Goal: Transaction & Acquisition: Purchase product/service

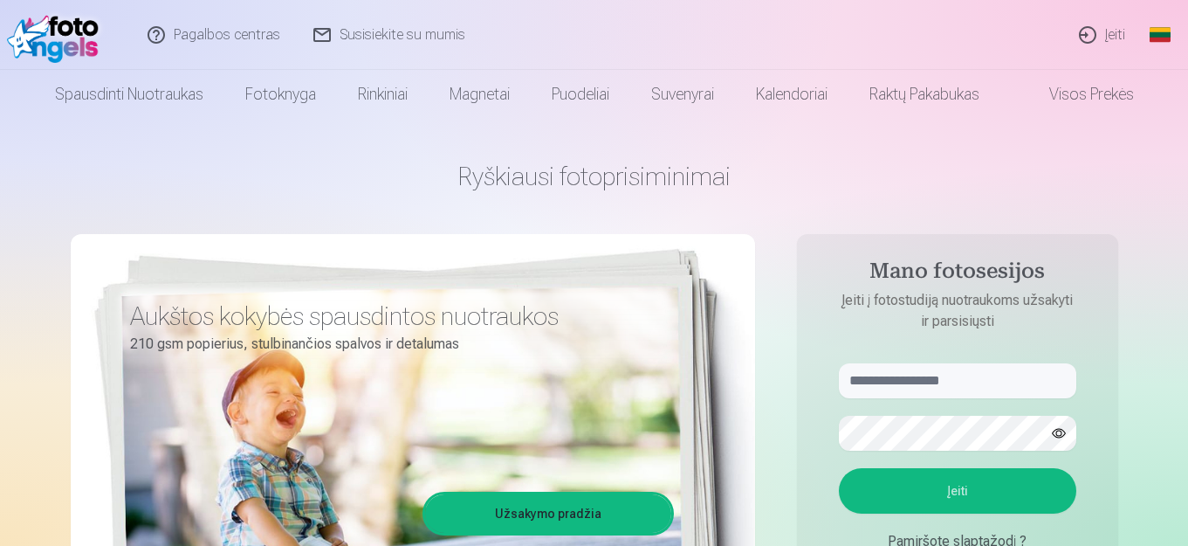
click at [1108, 41] on link "Įeiti" at bounding box center [1103, 35] width 79 height 70
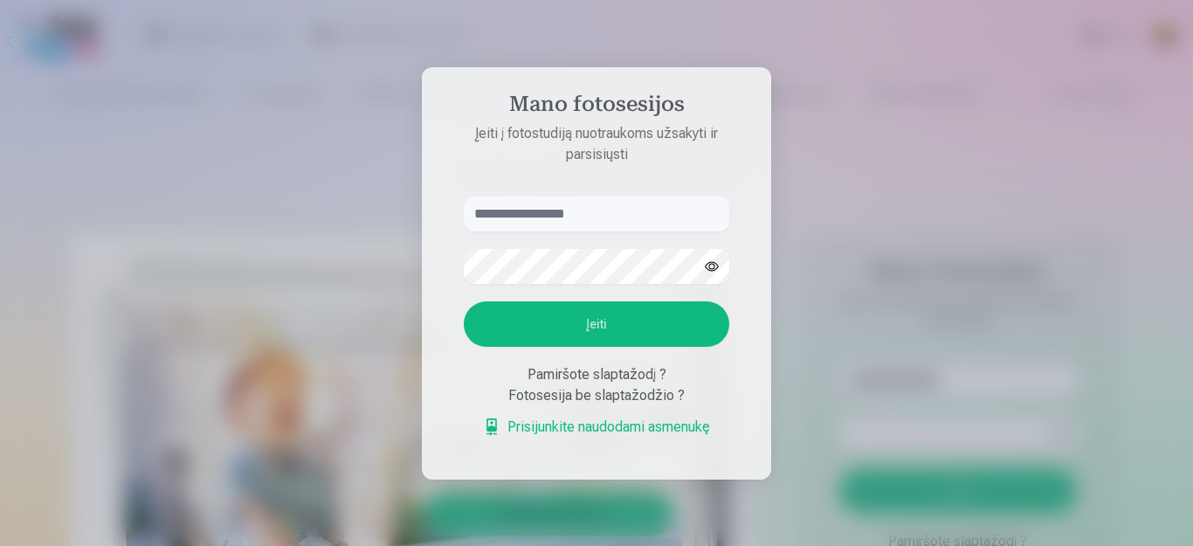
type input "*"
click at [591, 324] on button "Įeiti" at bounding box center [596, 323] width 265 height 45
click at [714, 250] on button "button" at bounding box center [711, 266] width 33 height 33
click at [543, 196] on input "******" at bounding box center [596, 213] width 265 height 35
type input "**********"
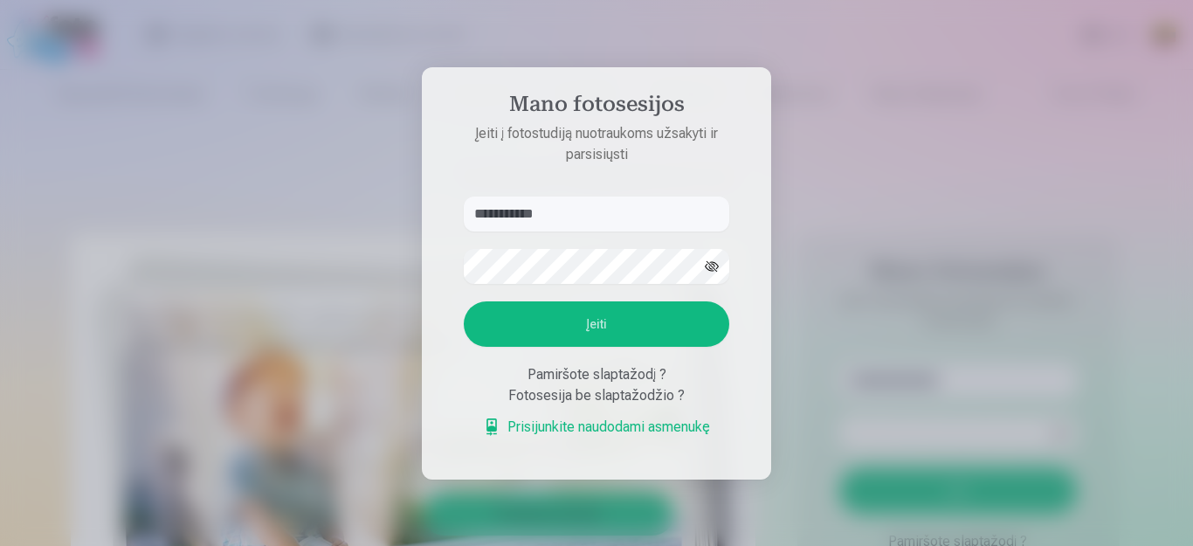
click at [591, 347] on button "Įeiti" at bounding box center [596, 323] width 265 height 45
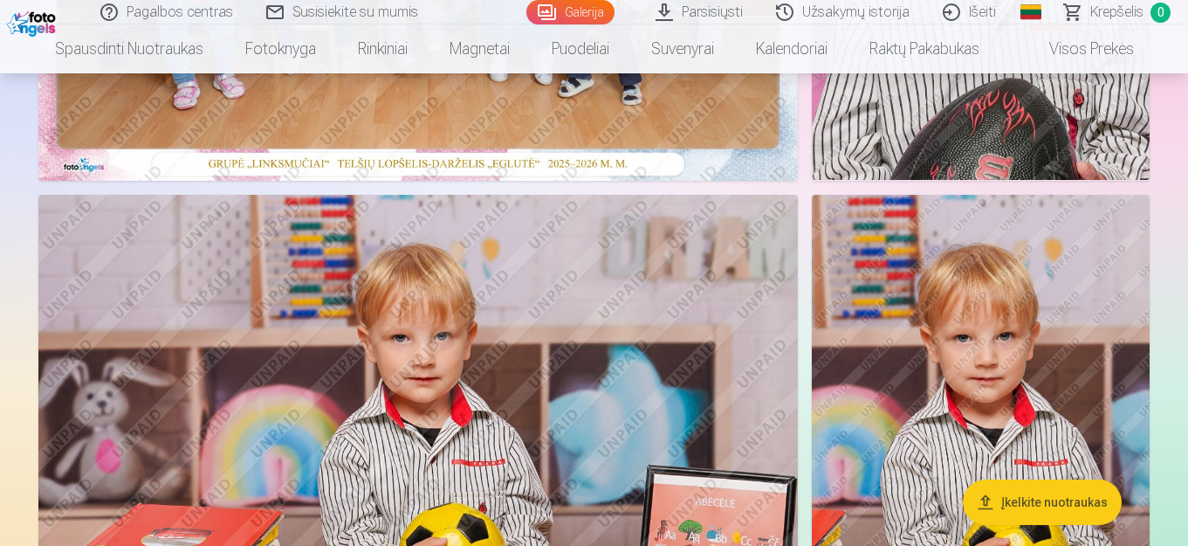
scroll to position [349, 0]
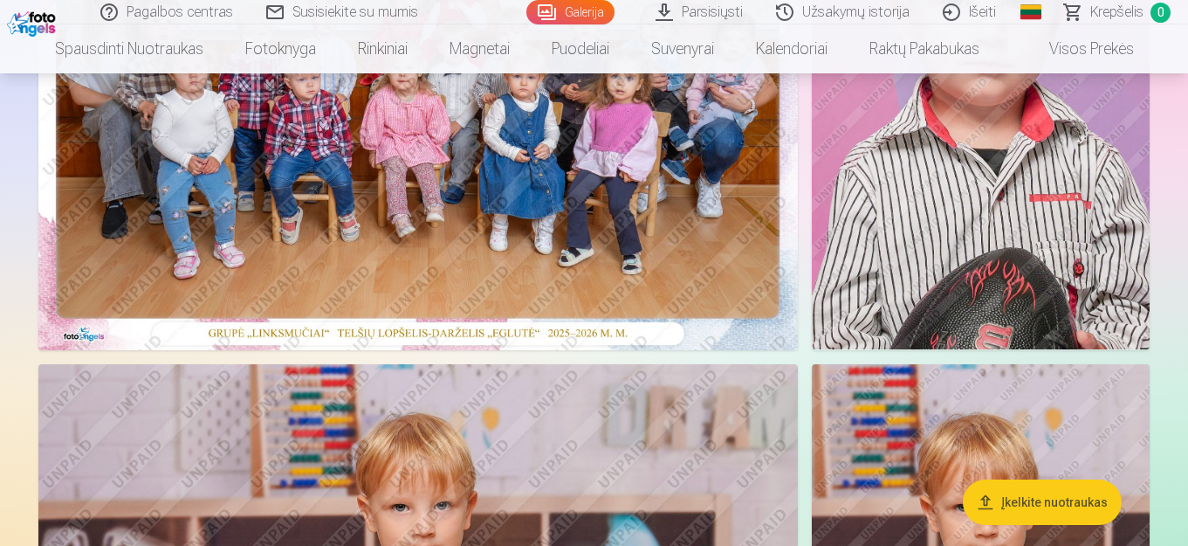
click at [727, 15] on link "Parsisiųsti" at bounding box center [700, 12] width 121 height 24
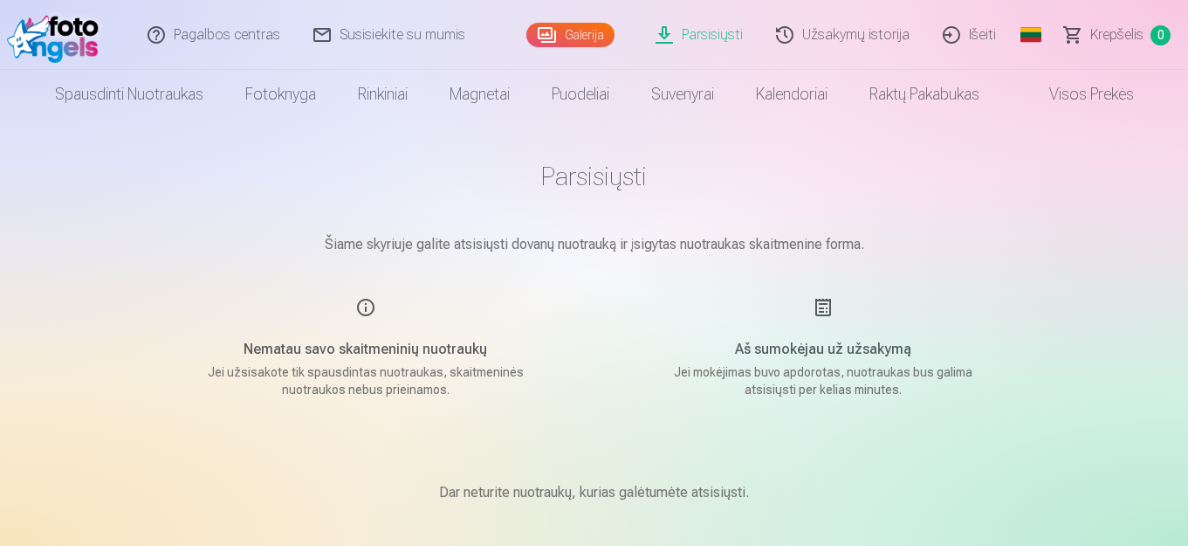
click at [358, 348] on h5 "Nematau savo skaitmeninių nuotraukų" at bounding box center [366, 349] width 332 height 21
click at [559, 35] on link "Galerija" at bounding box center [571, 35] width 88 height 24
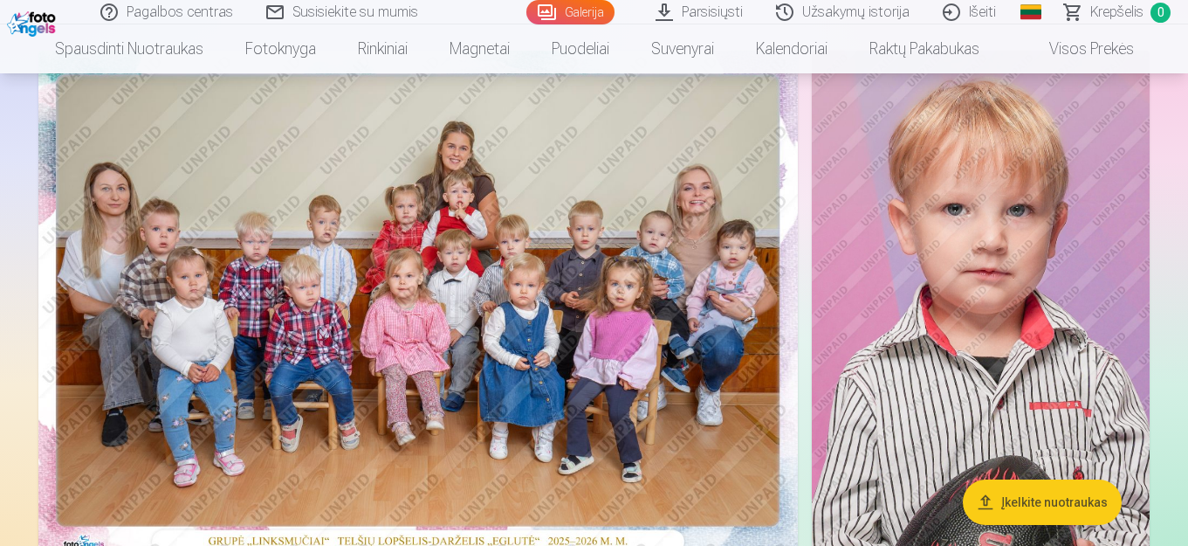
scroll to position [175, 0]
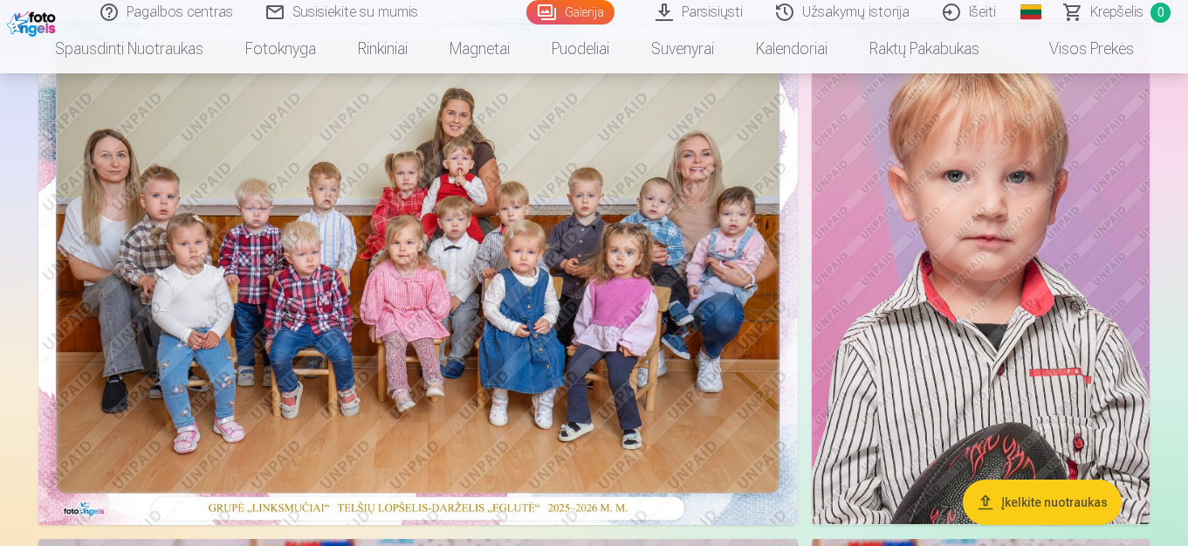
click at [373, 258] on img at bounding box center [418, 270] width 760 height 507
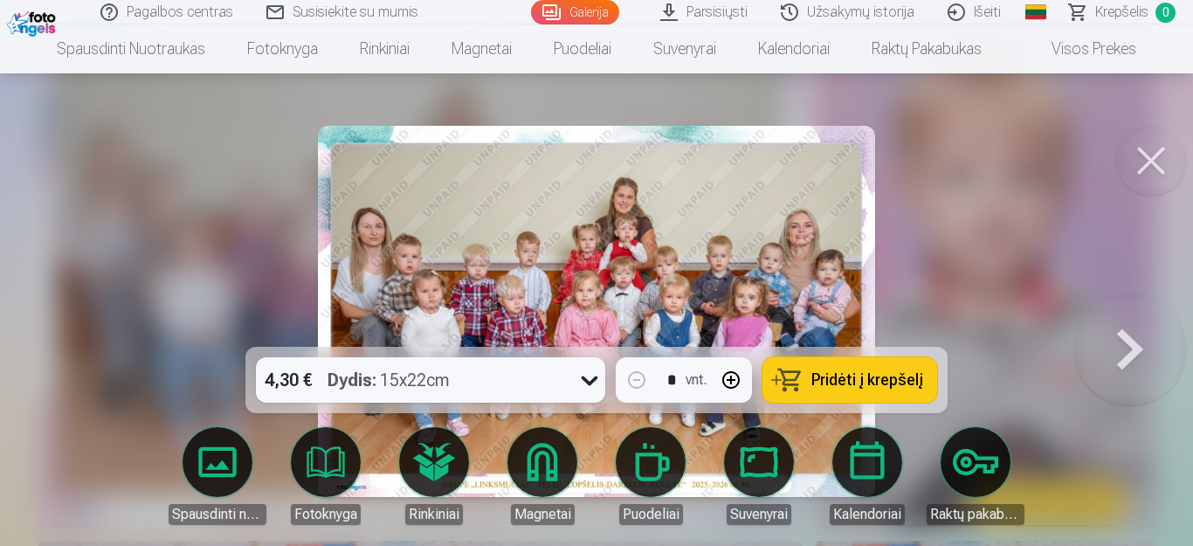
click at [580, 378] on icon at bounding box center [589, 380] width 28 height 28
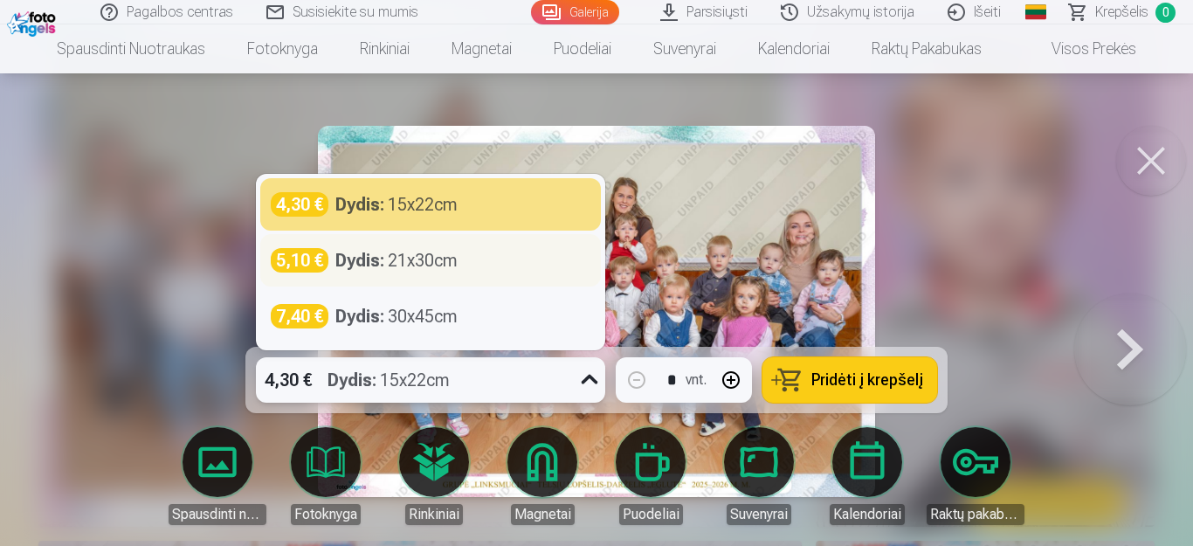
click at [472, 258] on div "5,10 € Dydis : 21x30cm" at bounding box center [431, 260] width 320 height 24
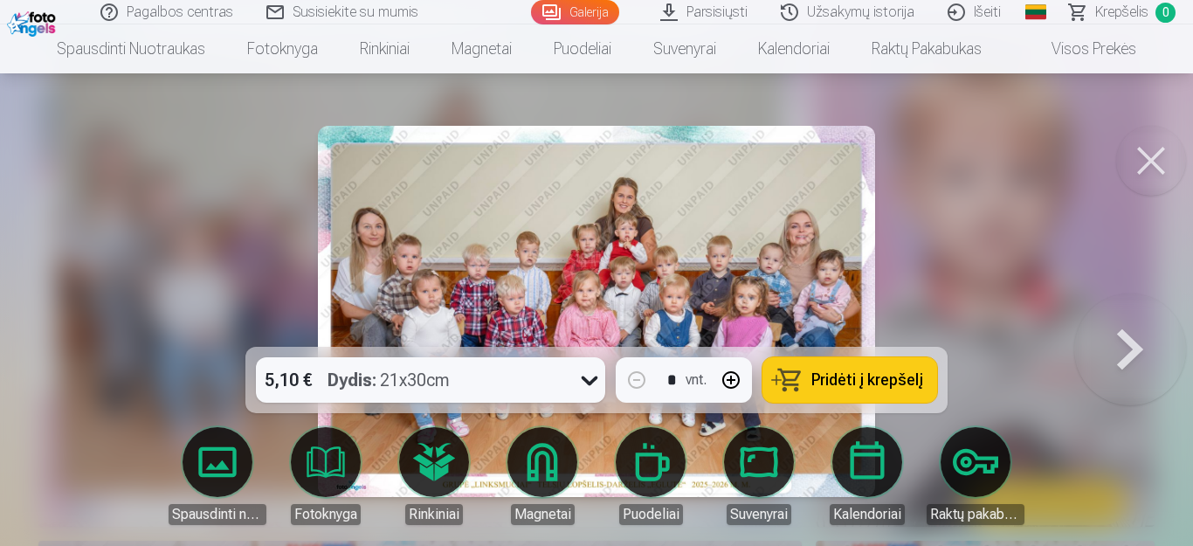
click at [856, 382] on span "Pridėti į krepšelį" at bounding box center [867, 380] width 112 height 16
click at [1121, 329] on button at bounding box center [1130, 311] width 112 height 36
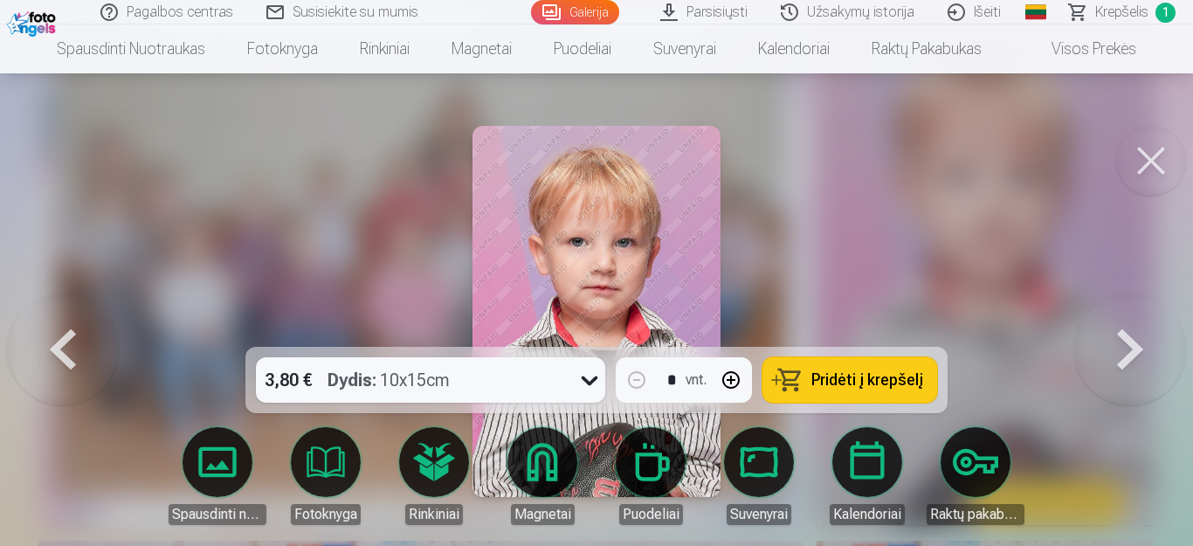
click at [1121, 329] on button at bounding box center [1130, 311] width 112 height 36
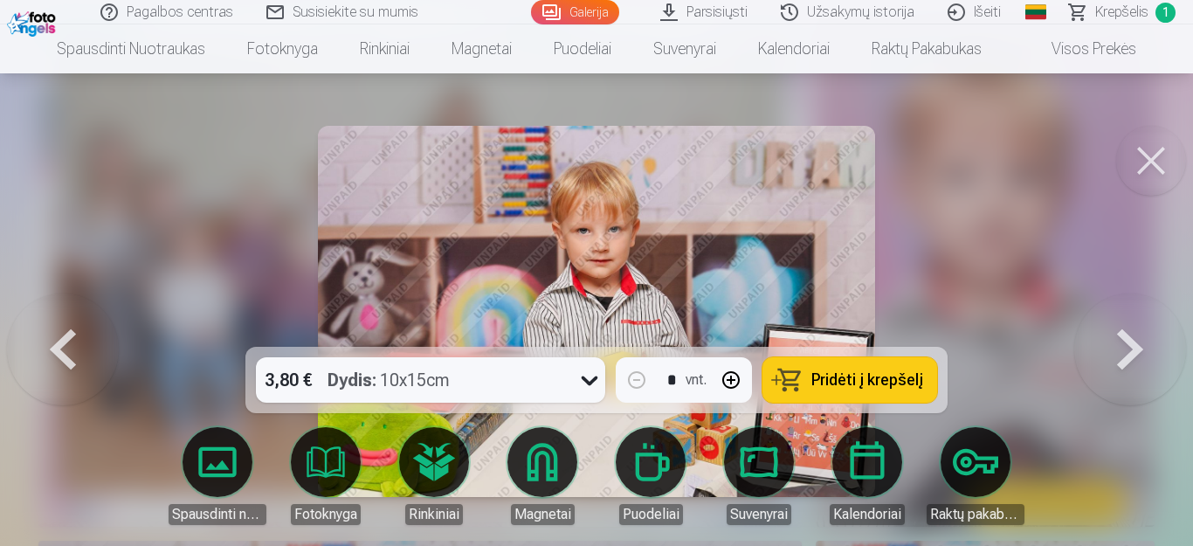
click at [1121, 329] on button at bounding box center [1130, 311] width 112 height 36
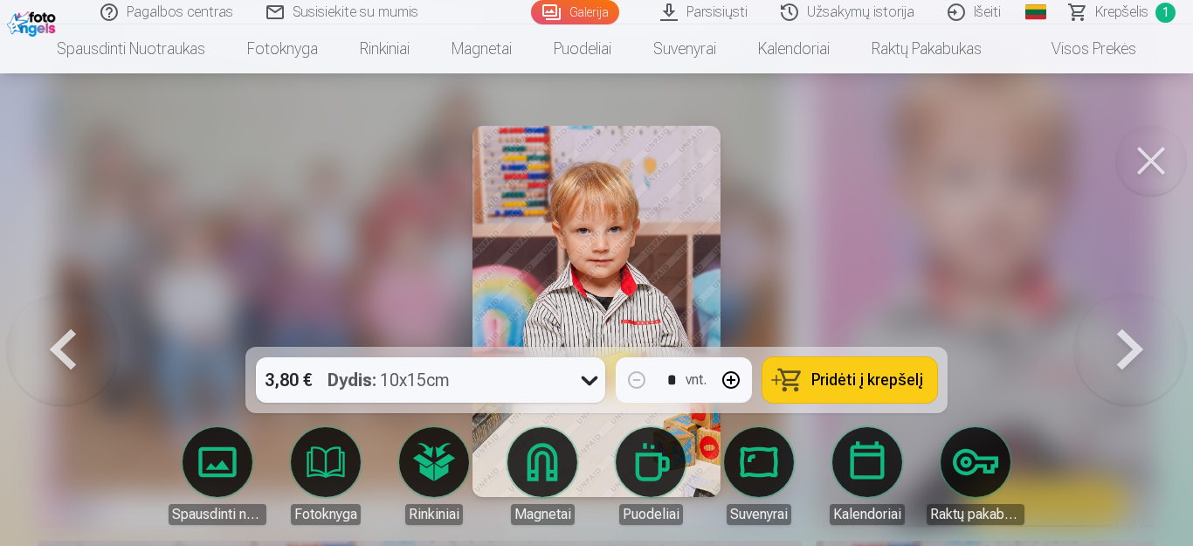
click at [1121, 329] on button at bounding box center [1130, 311] width 112 height 36
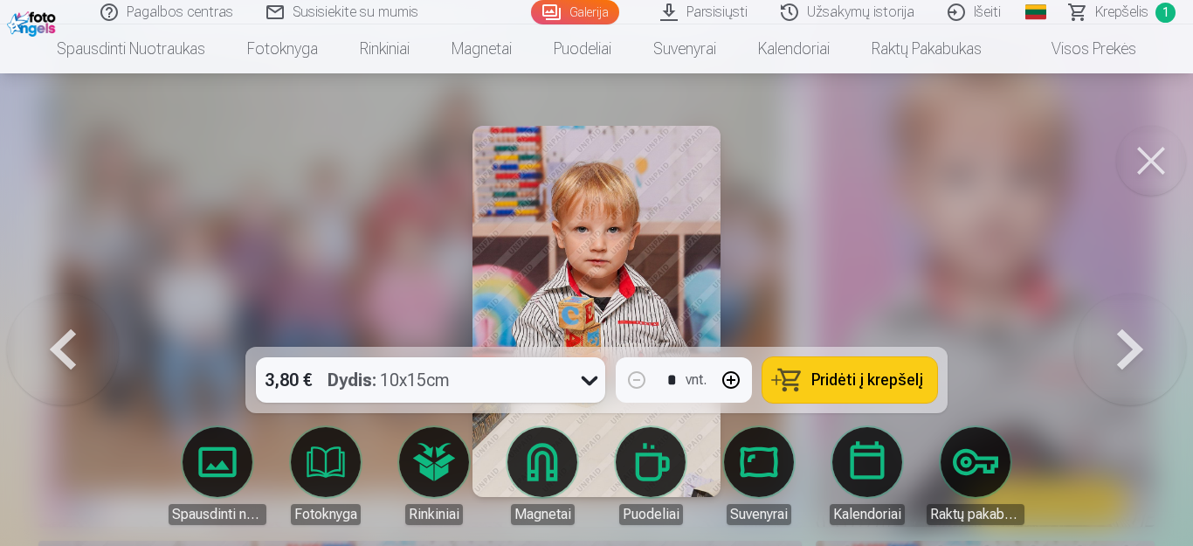
click at [1121, 329] on button at bounding box center [1130, 311] width 112 height 36
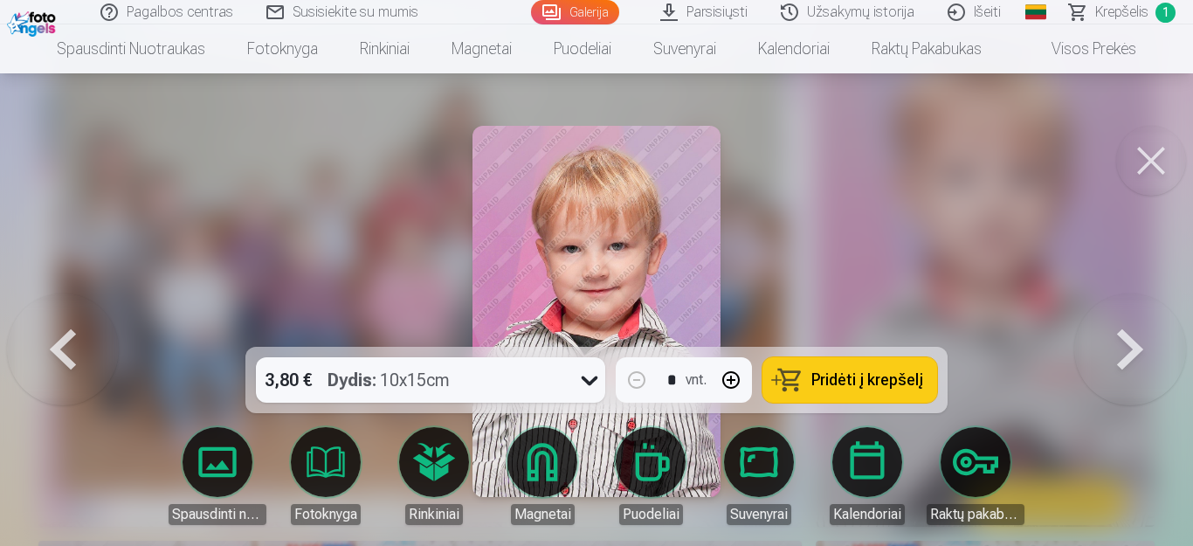
click at [1121, 329] on button at bounding box center [1130, 311] width 112 height 36
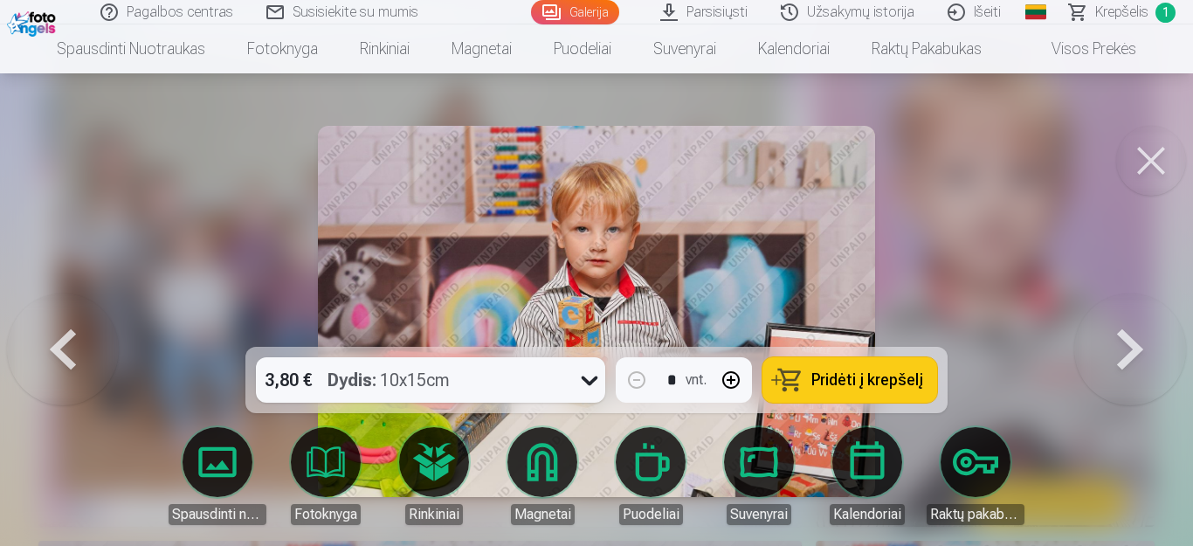
click at [1121, 329] on button at bounding box center [1130, 311] width 112 height 36
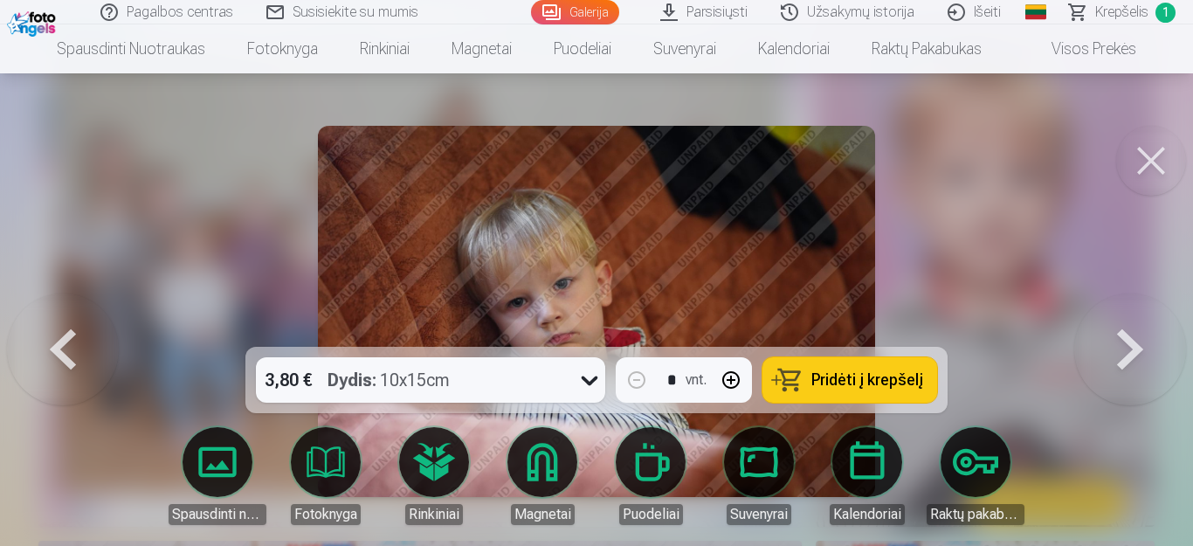
click at [1127, 329] on button at bounding box center [1130, 311] width 112 height 36
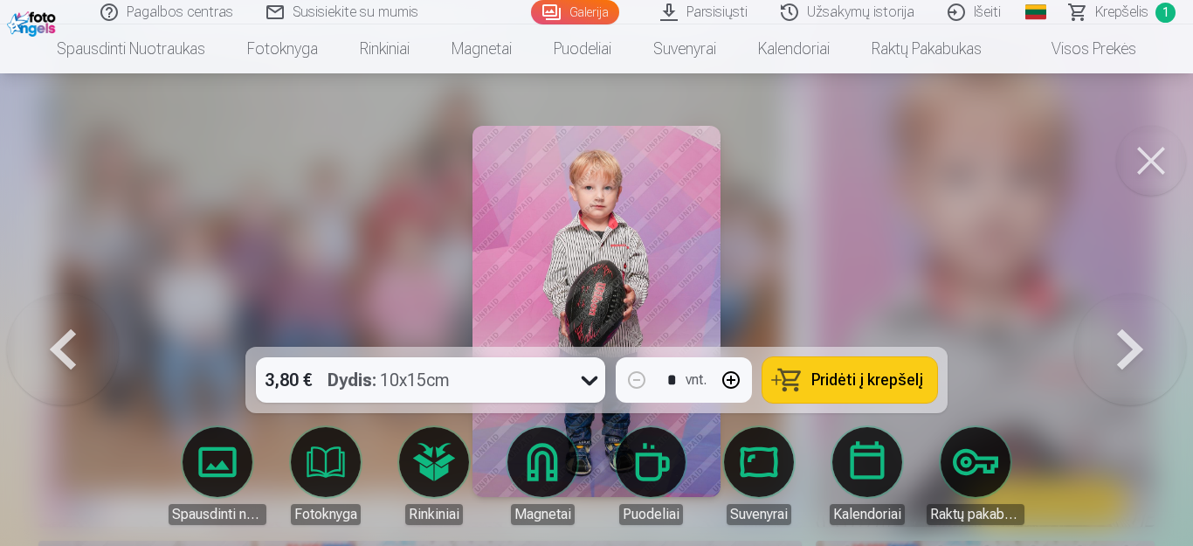
click at [1126, 329] on button at bounding box center [1130, 311] width 112 height 36
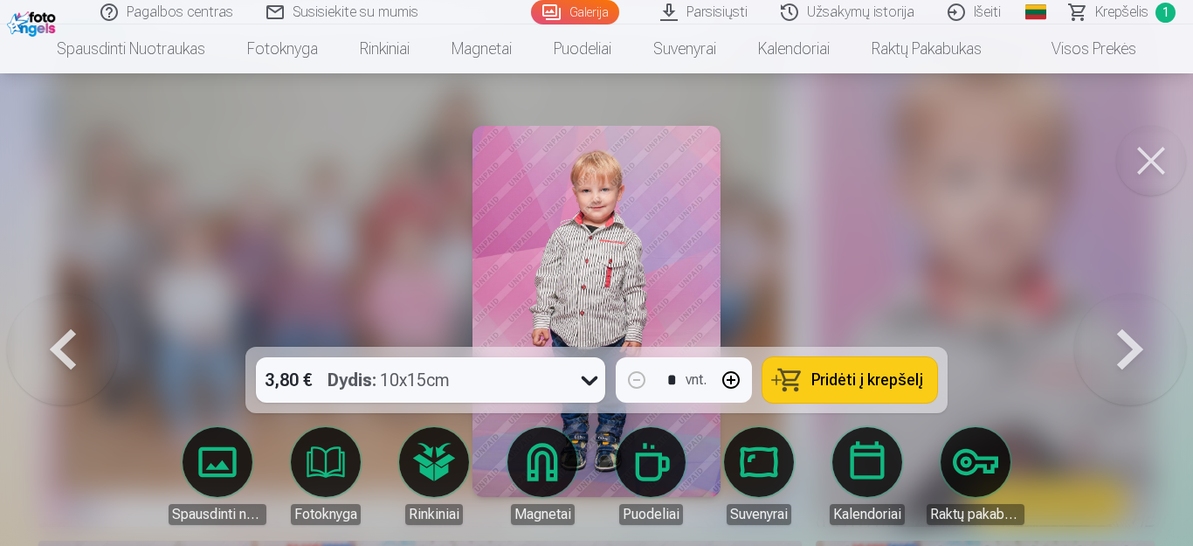
click at [1126, 329] on button at bounding box center [1130, 311] width 112 height 36
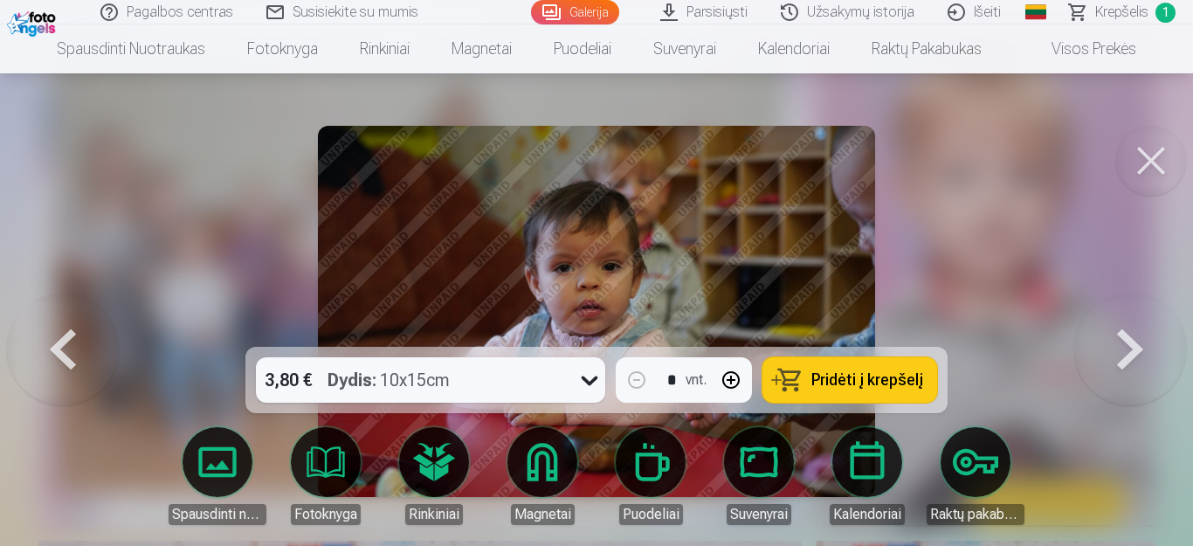
click at [1126, 329] on button at bounding box center [1130, 311] width 112 height 36
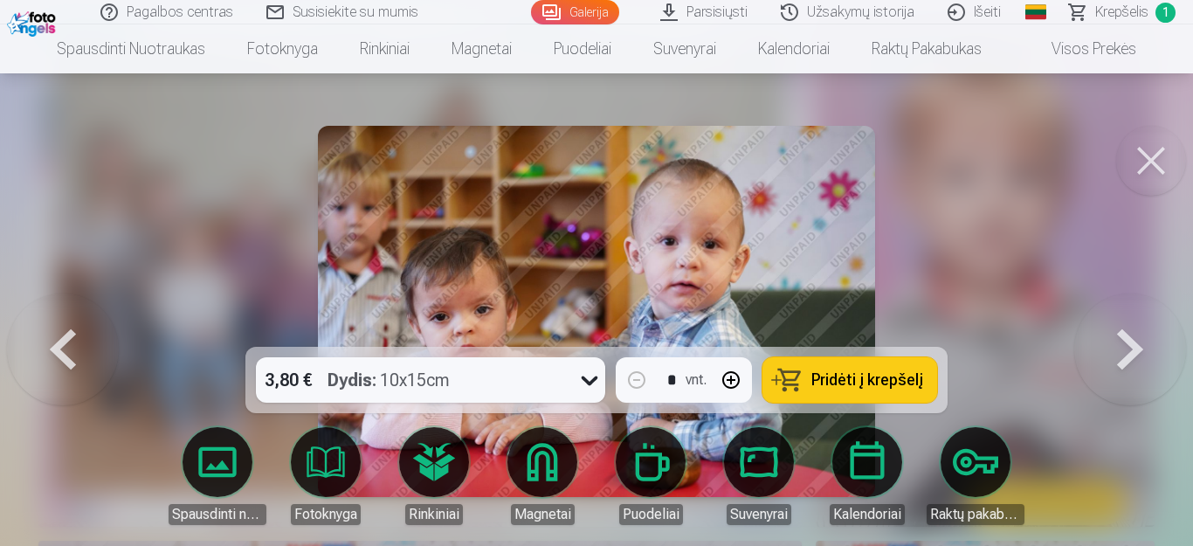
click at [64, 329] on button at bounding box center [63, 311] width 112 height 36
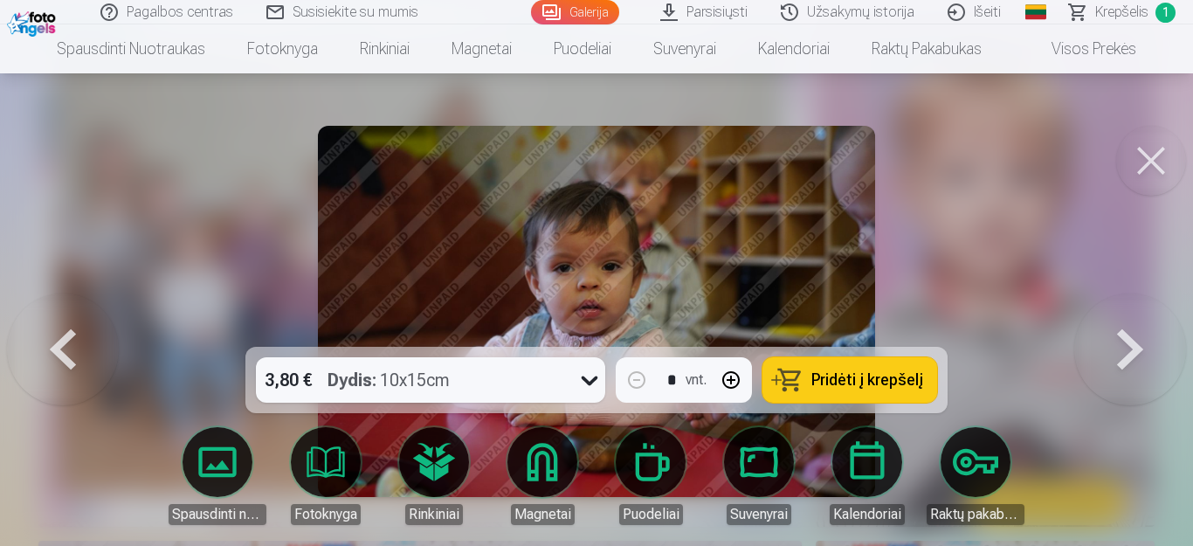
click at [1135, 329] on button at bounding box center [1130, 311] width 112 height 36
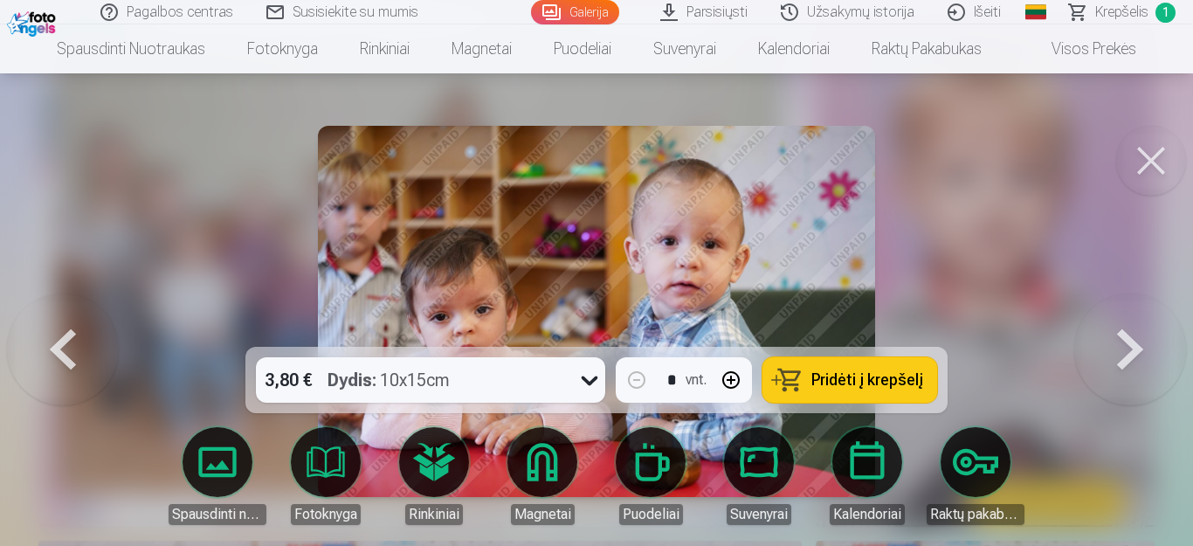
click at [1135, 329] on button at bounding box center [1130, 311] width 112 height 36
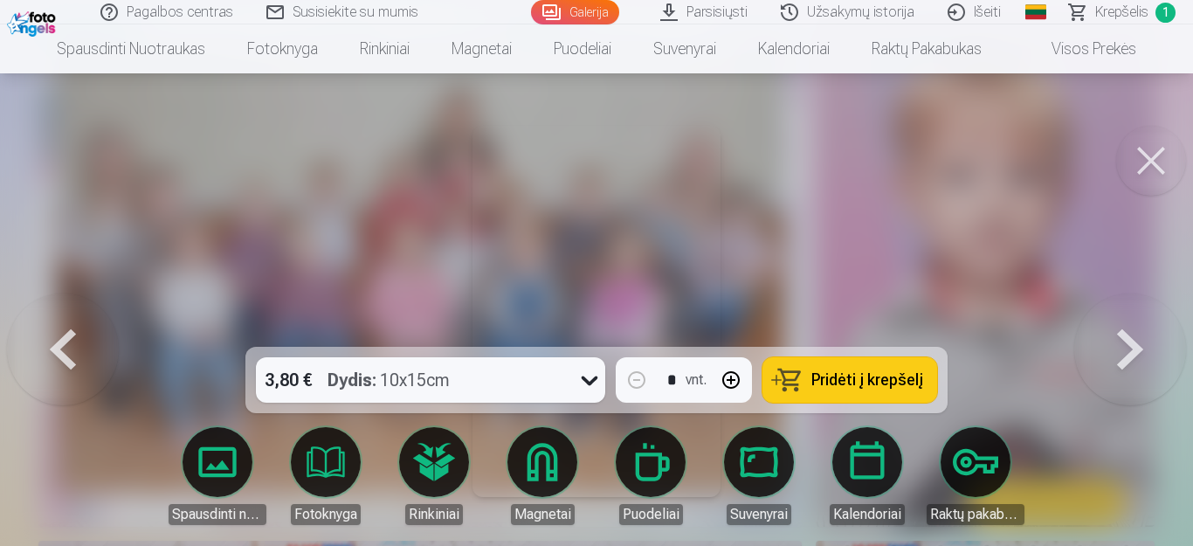
click at [1135, 329] on button at bounding box center [1130, 311] width 112 height 36
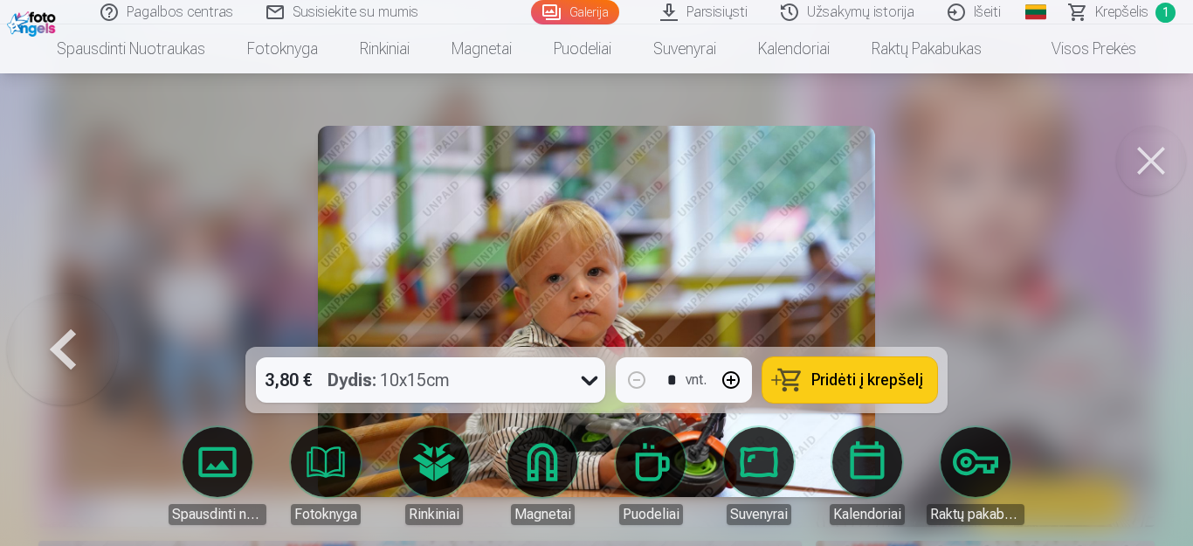
click at [1135, 347] on div at bounding box center [596, 273] width 1193 height 546
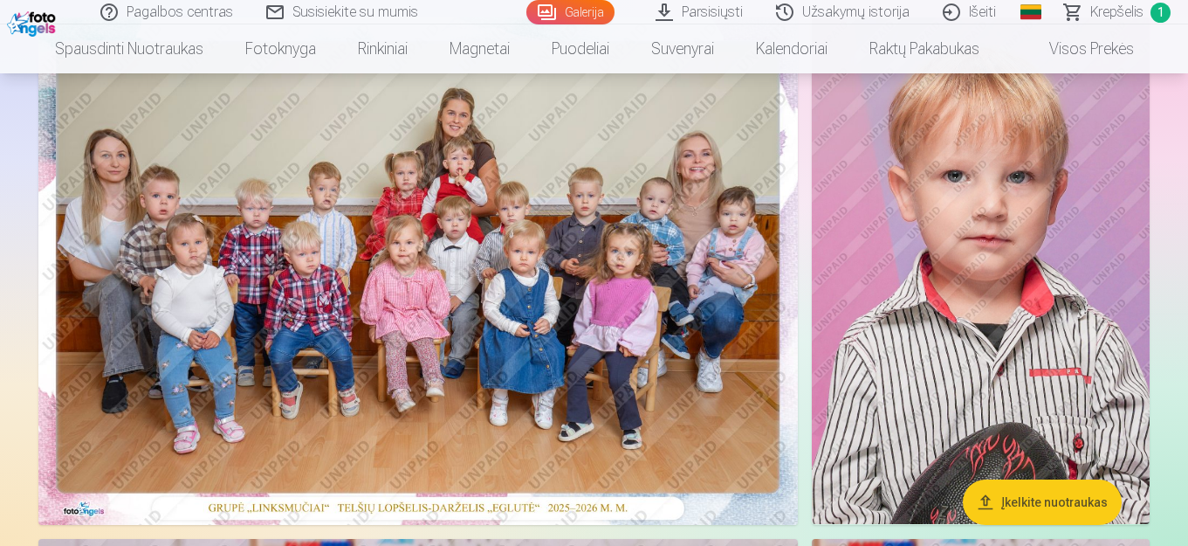
click at [1135, 347] on img at bounding box center [981, 270] width 338 height 506
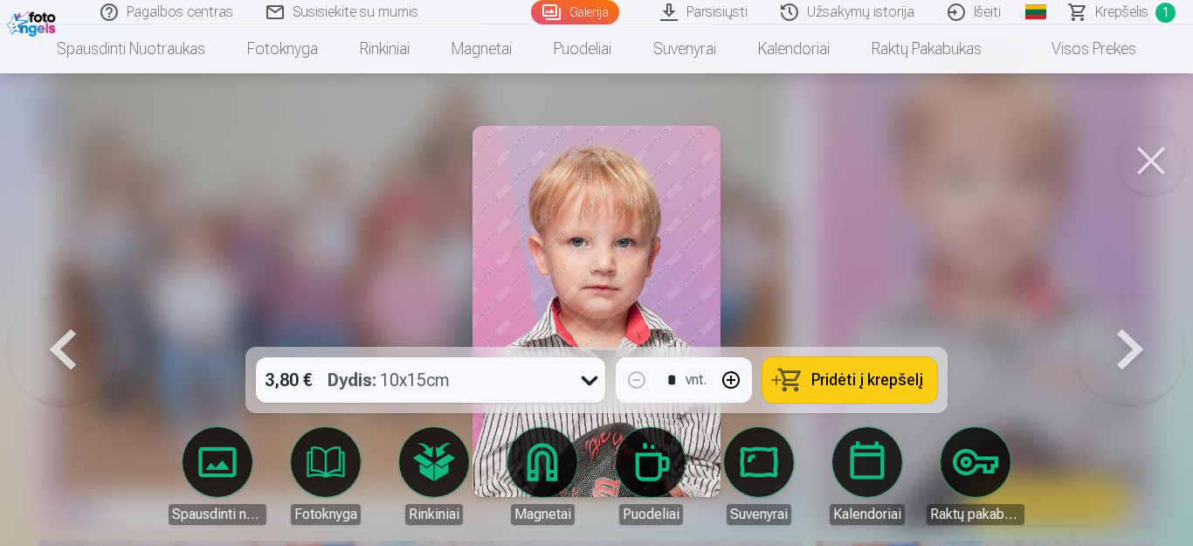
click at [60, 329] on button at bounding box center [63, 311] width 112 height 36
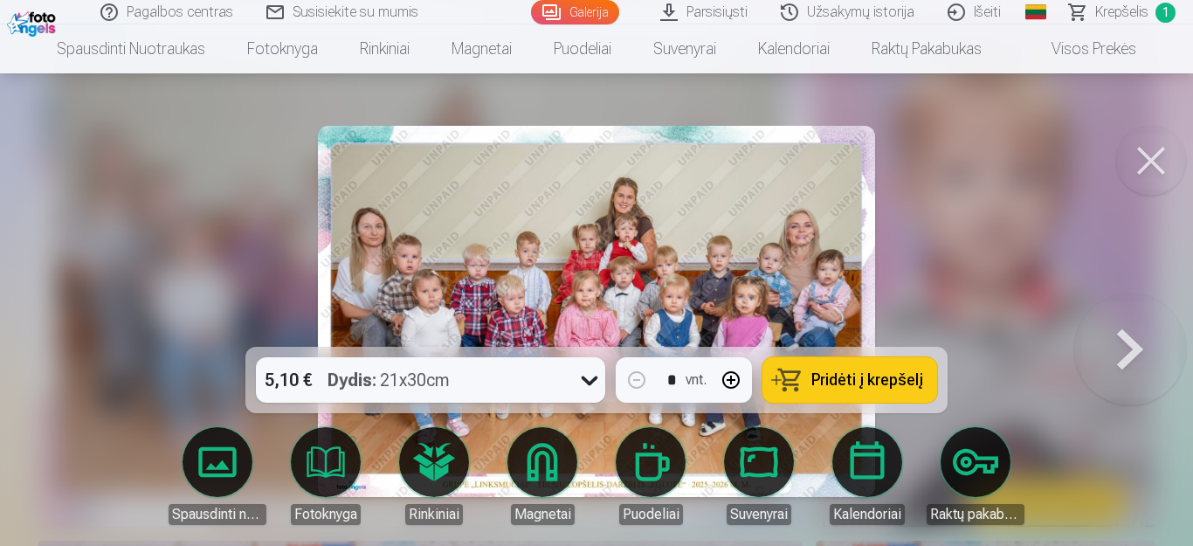
click at [1133, 329] on button at bounding box center [1130, 311] width 112 height 36
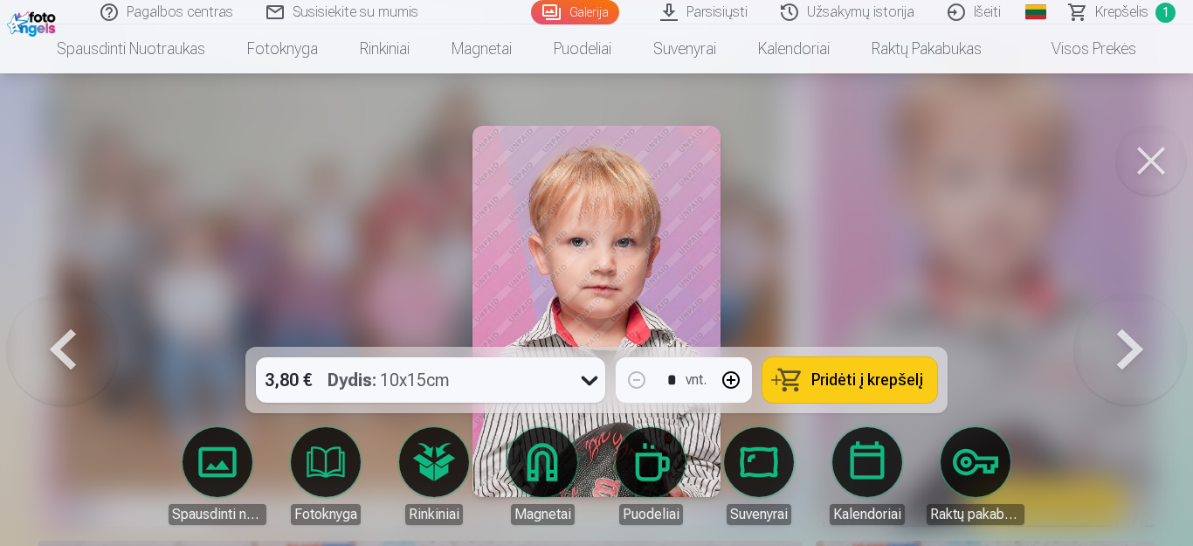
click at [1128, 329] on button at bounding box center [1130, 311] width 112 height 36
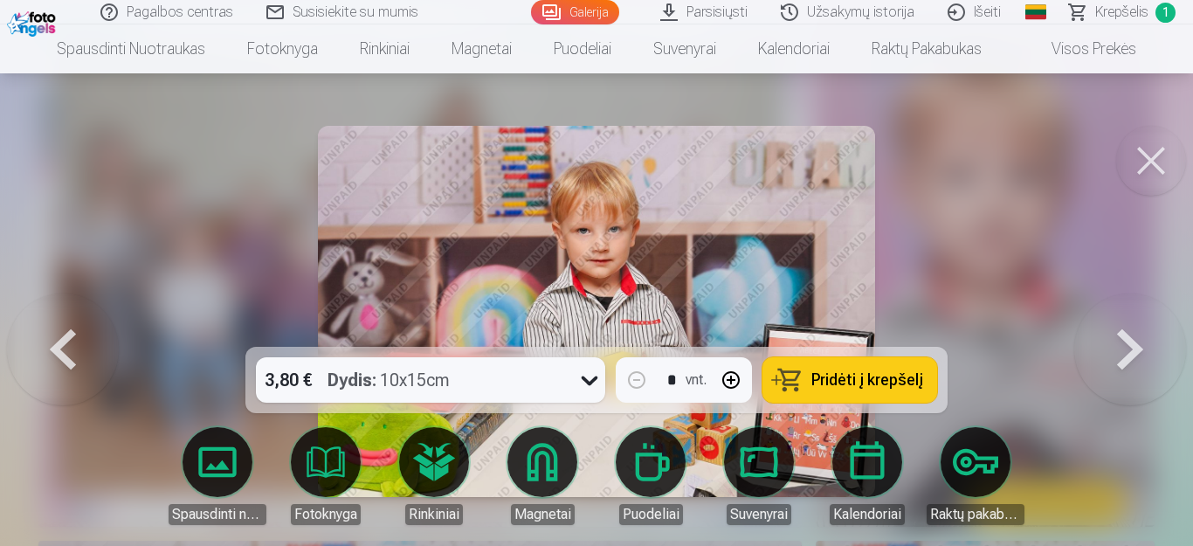
click at [1134, 329] on button at bounding box center [1130, 311] width 112 height 36
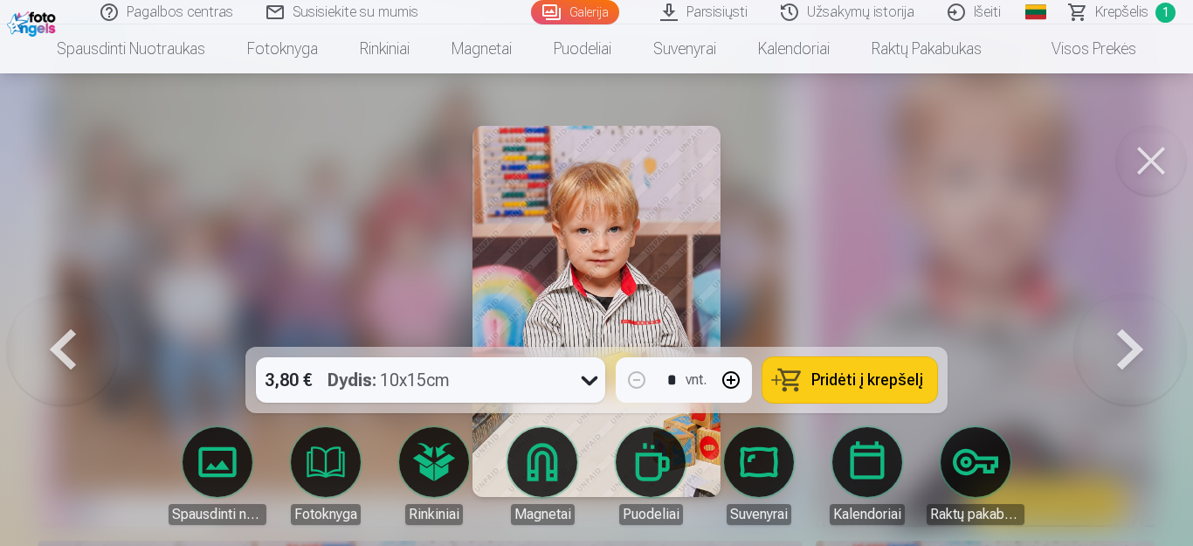
click at [827, 391] on button "Pridėti į krepšelį" at bounding box center [849, 379] width 175 height 45
click at [1123, 329] on button at bounding box center [1130, 311] width 112 height 36
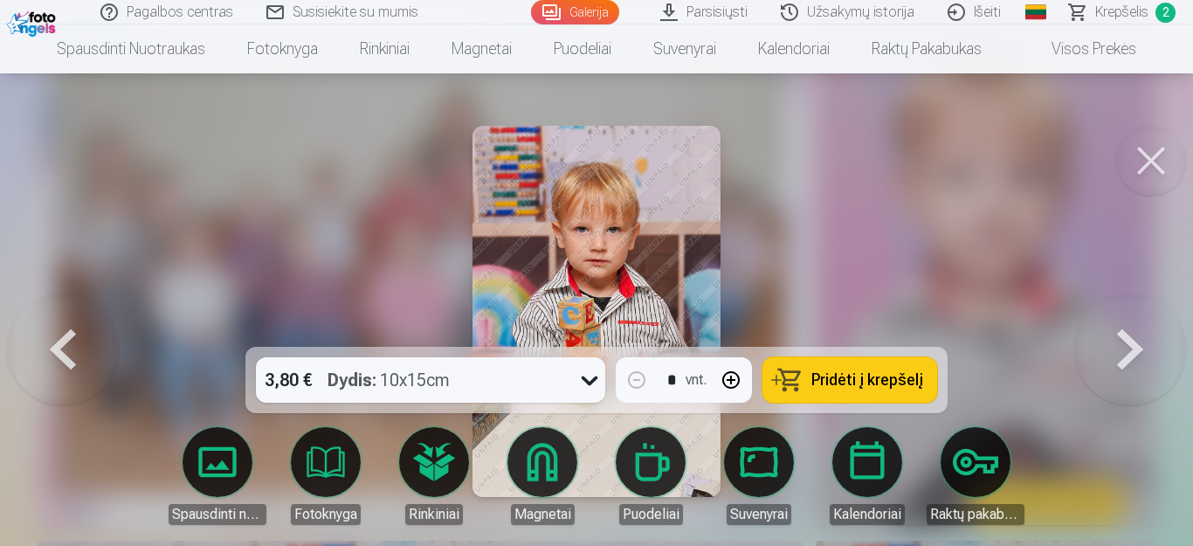
click at [789, 381] on button "Pridėti į krepšelį" at bounding box center [849, 379] width 175 height 45
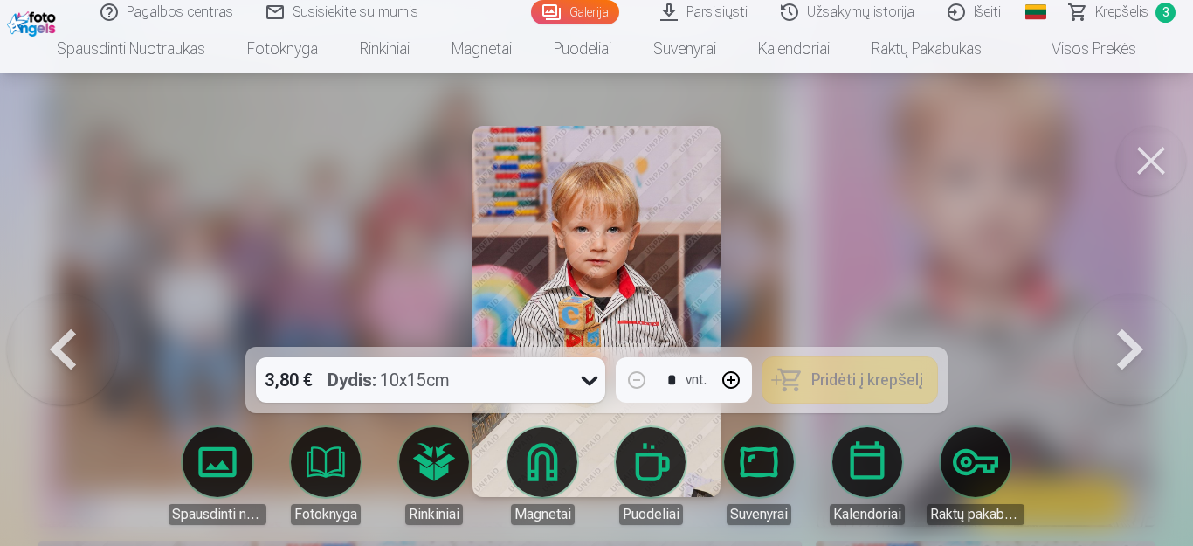
click at [1121, 329] on button at bounding box center [1130, 311] width 112 height 36
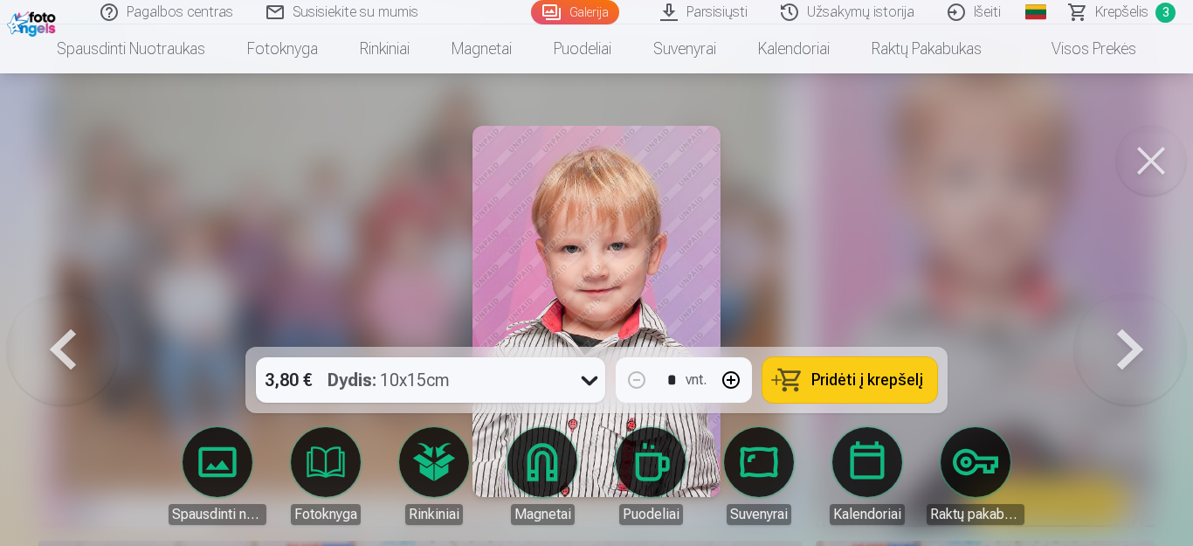
click at [1121, 329] on button at bounding box center [1130, 311] width 112 height 36
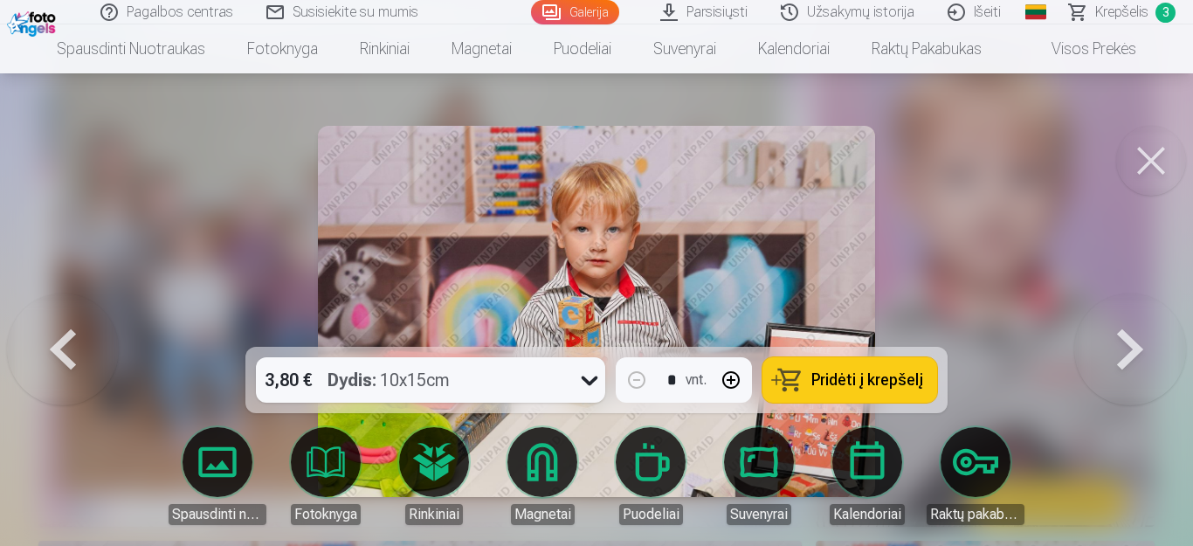
click at [876, 382] on span "Pridėti į krepšelį" at bounding box center [867, 380] width 112 height 16
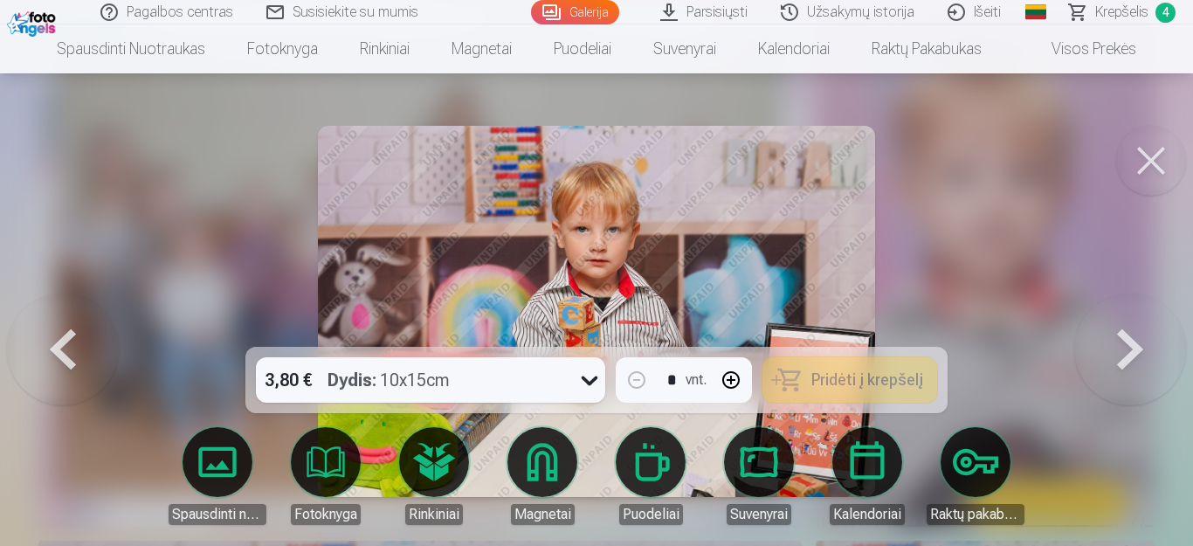
click at [1120, 329] on button at bounding box center [1130, 311] width 112 height 36
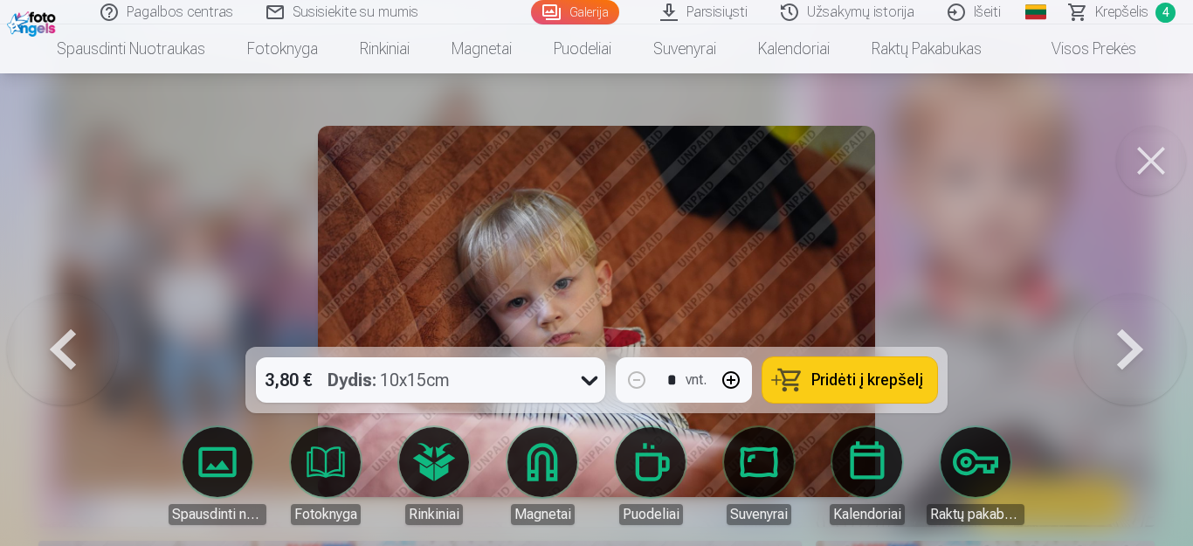
click at [861, 384] on span "Pridėti į krepšelį" at bounding box center [867, 380] width 112 height 16
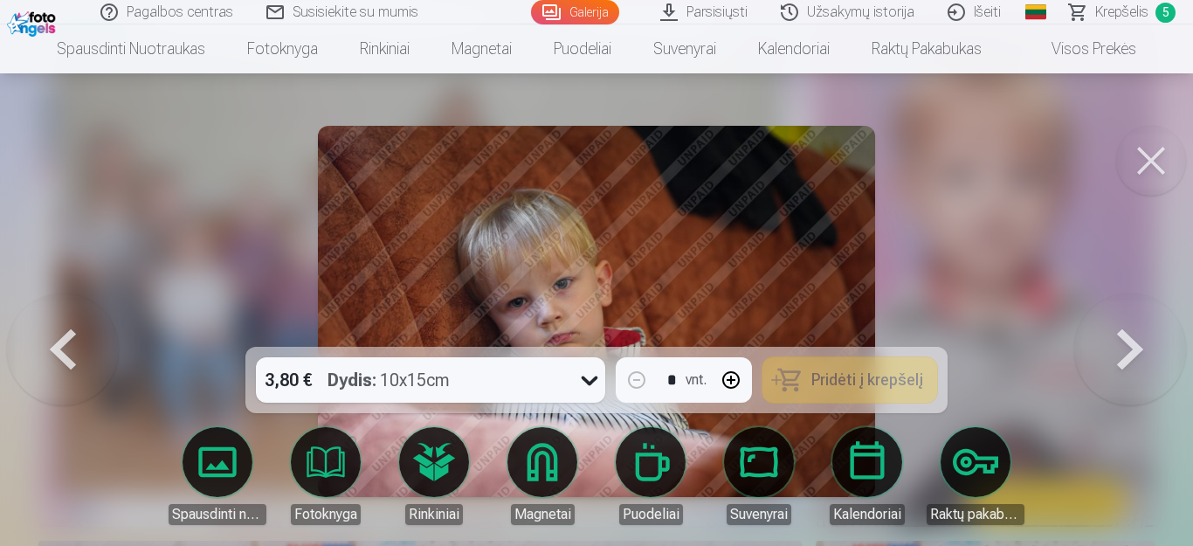
click at [1129, 329] on button at bounding box center [1130, 311] width 112 height 36
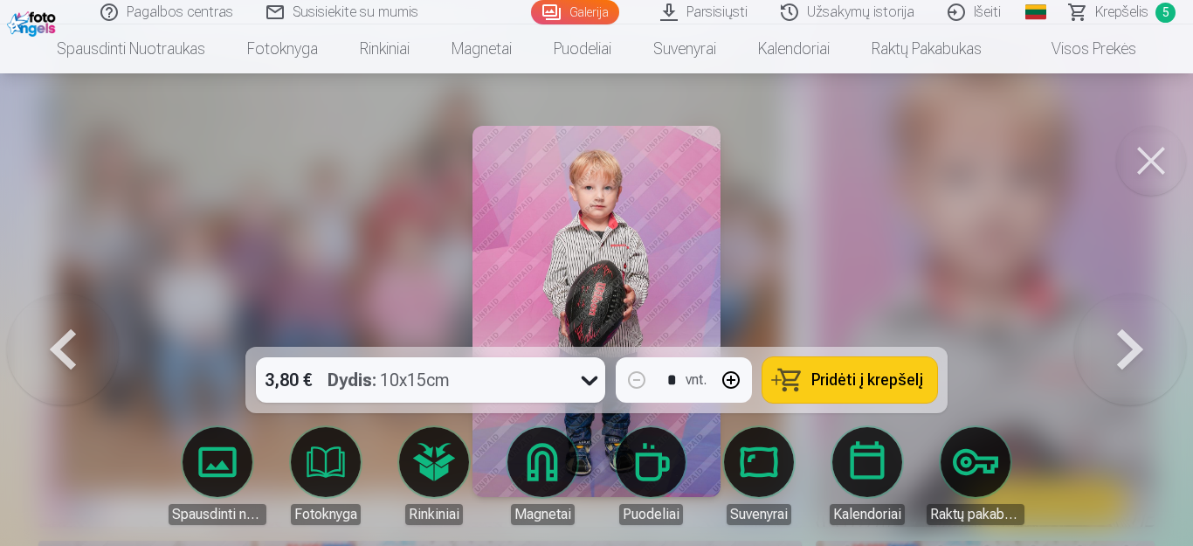
click at [850, 378] on span "Pridėti į krepšelį" at bounding box center [867, 380] width 112 height 16
click at [1118, 329] on button at bounding box center [1130, 311] width 112 height 36
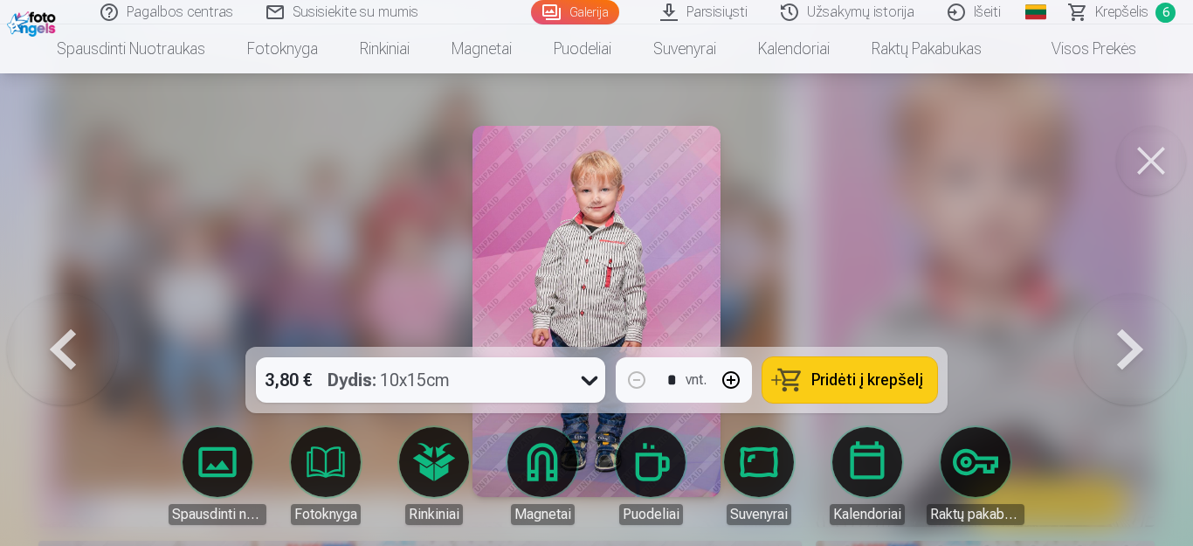
drag, startPoint x: 891, startPoint y: 382, endPoint x: 927, endPoint y: 374, distance: 36.7
click at [892, 382] on span "Pridėti į krepšelį" at bounding box center [867, 380] width 112 height 16
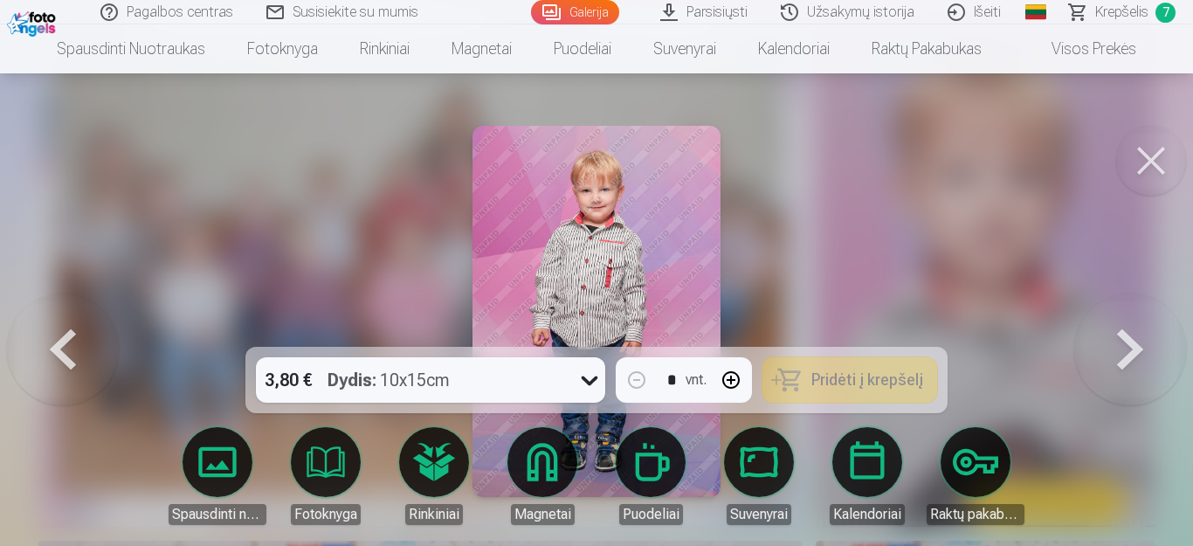
click at [1133, 329] on button at bounding box center [1130, 311] width 112 height 36
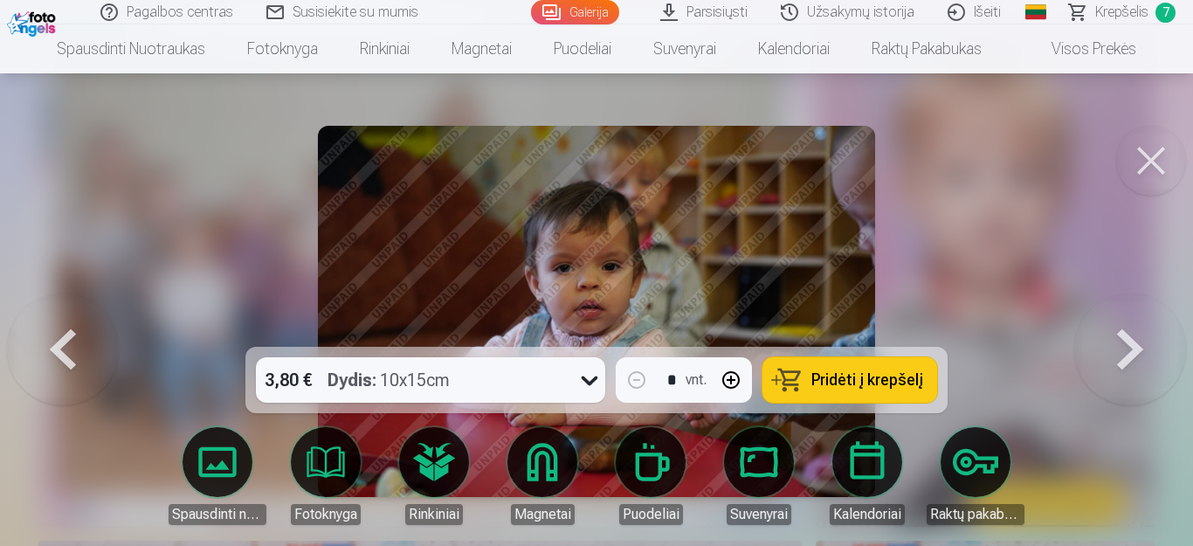
click at [1133, 329] on button at bounding box center [1130, 311] width 112 height 36
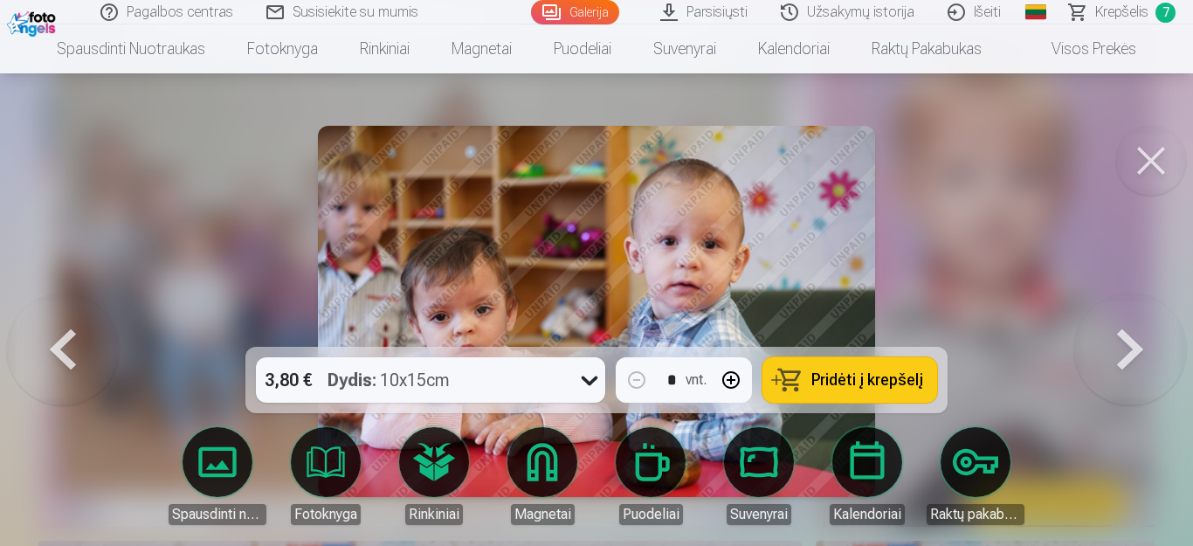
click at [1133, 329] on button at bounding box center [1130, 311] width 112 height 36
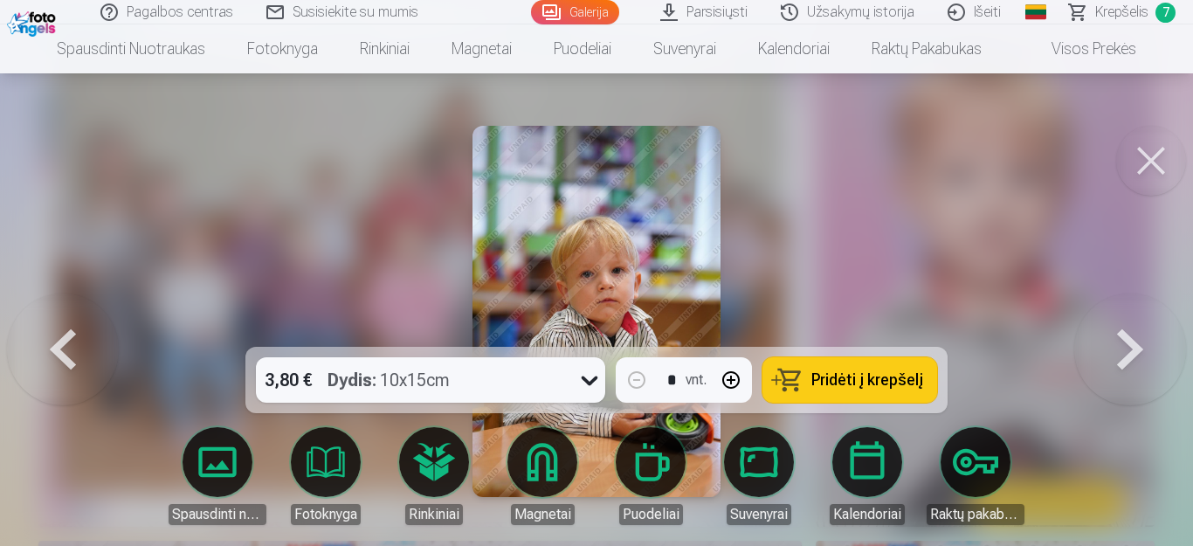
click at [885, 381] on span "Pridėti į krepšelį" at bounding box center [867, 380] width 112 height 16
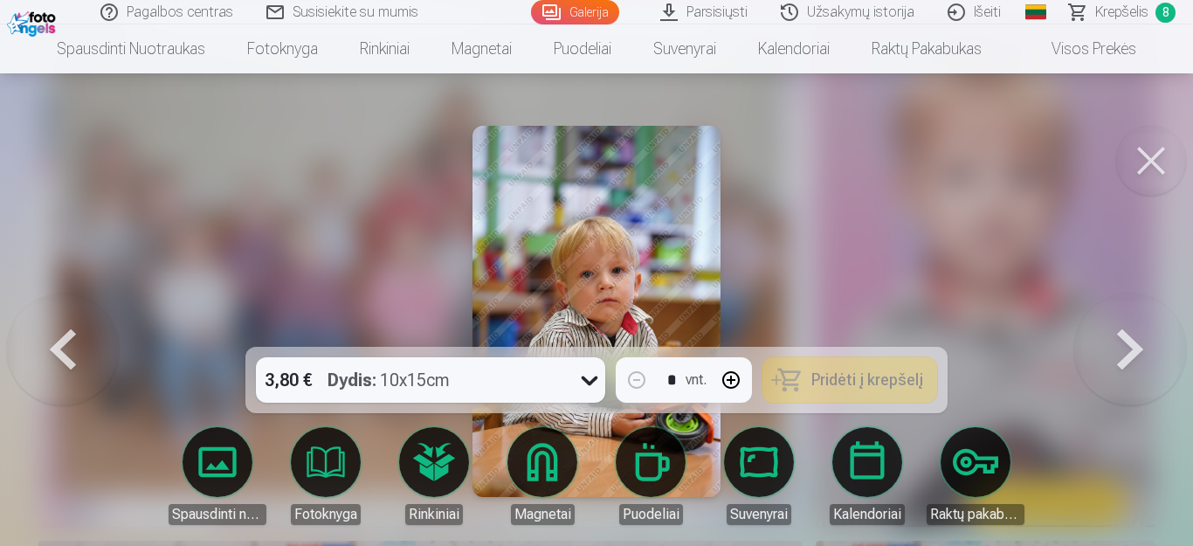
click at [1119, 329] on button at bounding box center [1130, 311] width 112 height 36
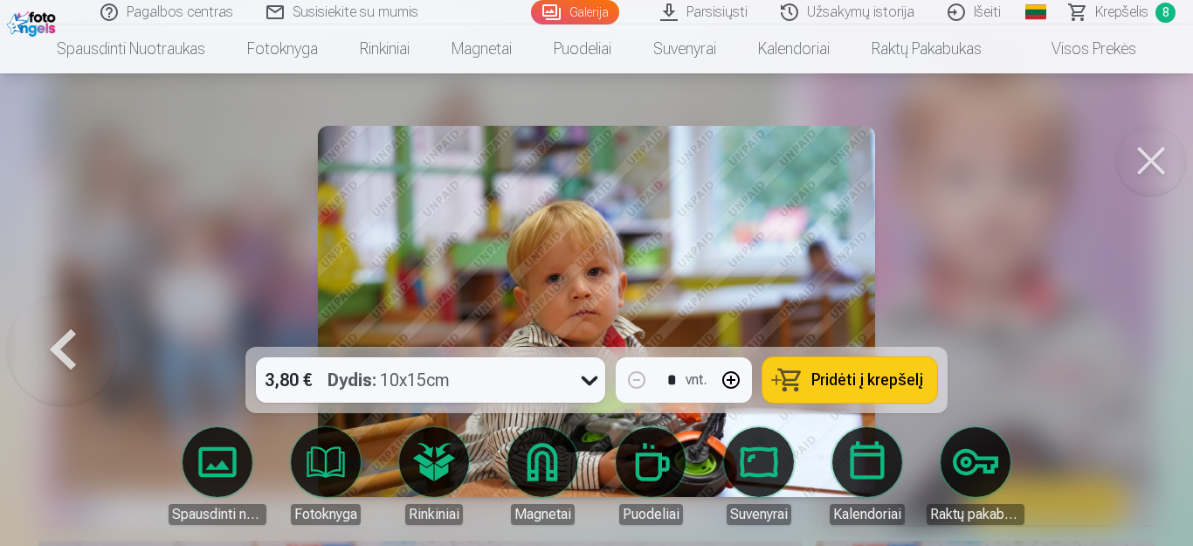
click at [883, 375] on span "Pridėti į krepšelį" at bounding box center [867, 380] width 112 height 16
click at [1110, 372] on div at bounding box center [596, 273] width 1193 height 546
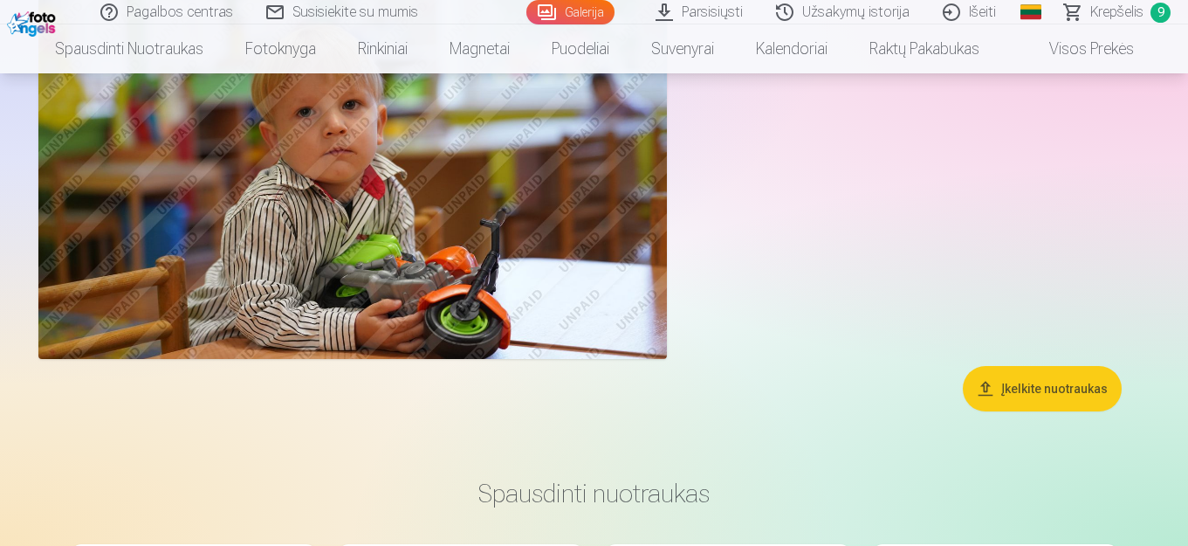
scroll to position [4366, 0]
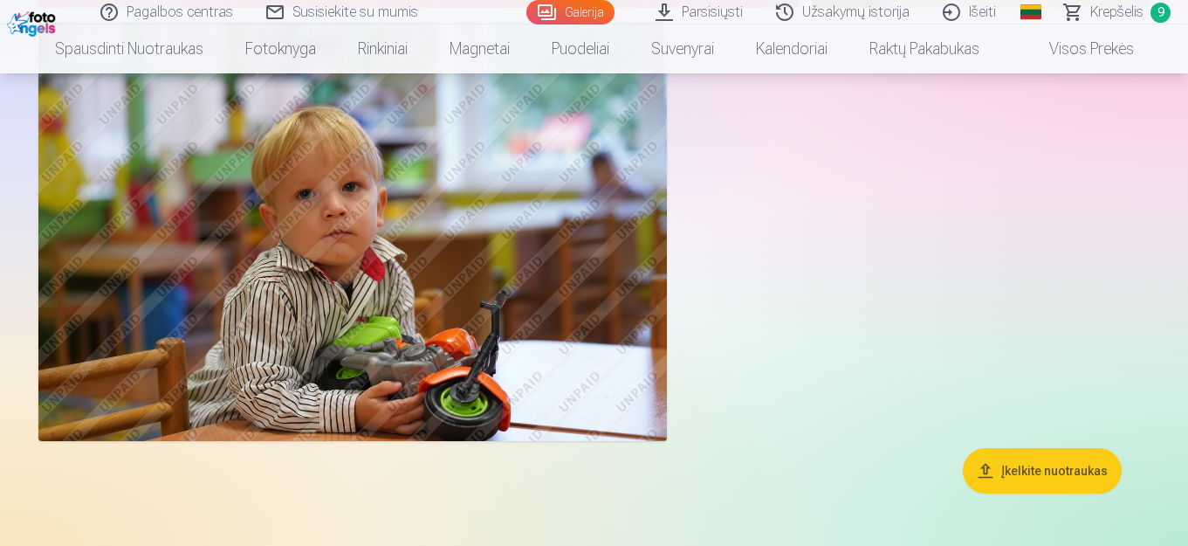
click at [1024, 471] on button "Įkelkite nuotraukas" at bounding box center [1042, 470] width 159 height 45
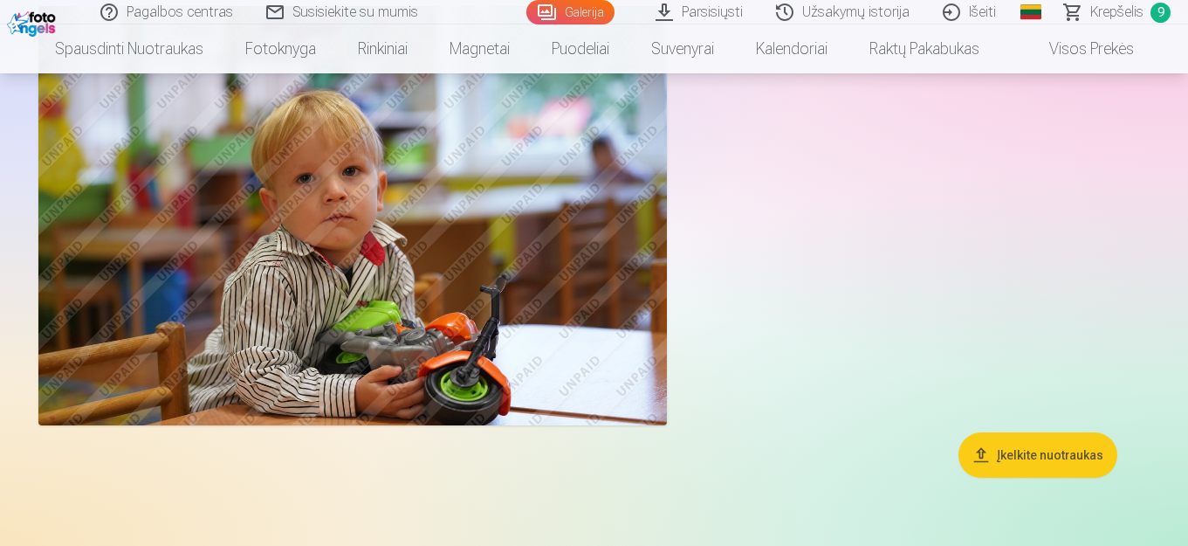
scroll to position [4380, 0]
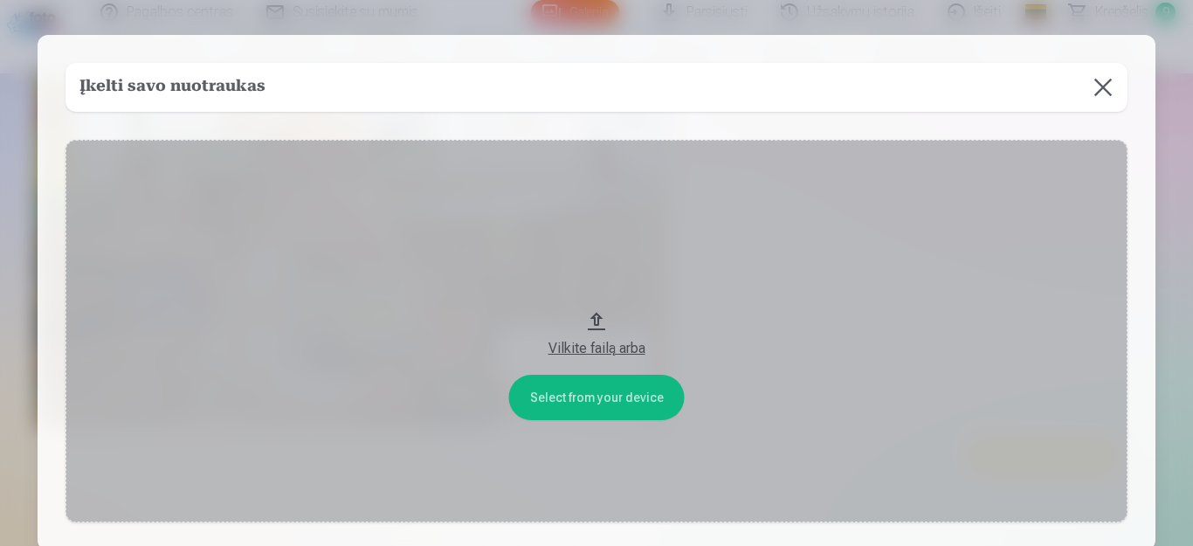
click at [555, 347] on div "Vilkite failą arba" at bounding box center [596, 348] width 1027 height 21
click at [1101, 80] on button at bounding box center [1102, 87] width 49 height 49
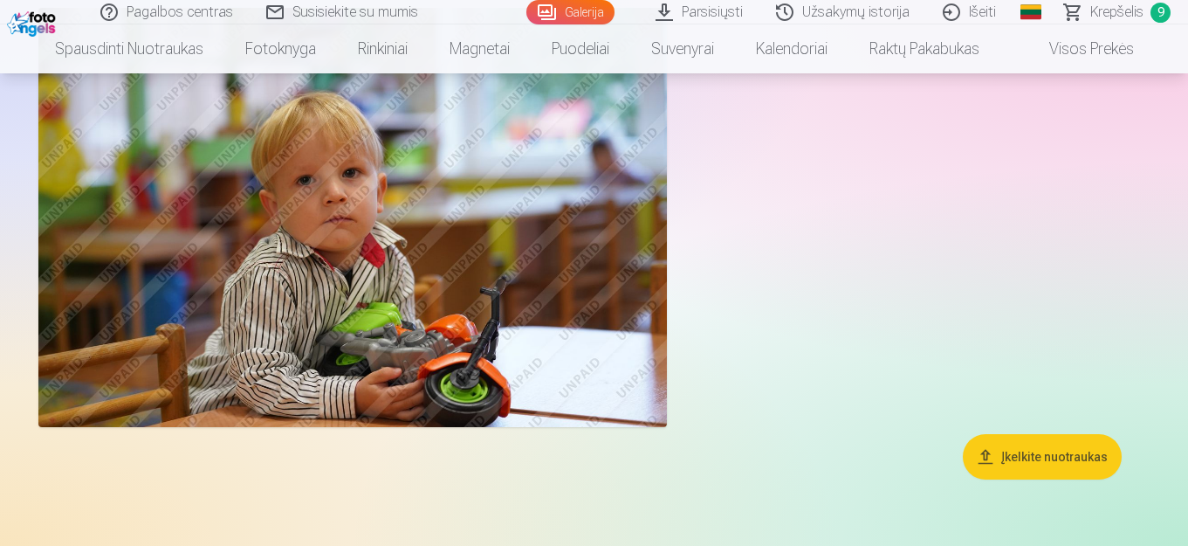
scroll to position [4031, 0]
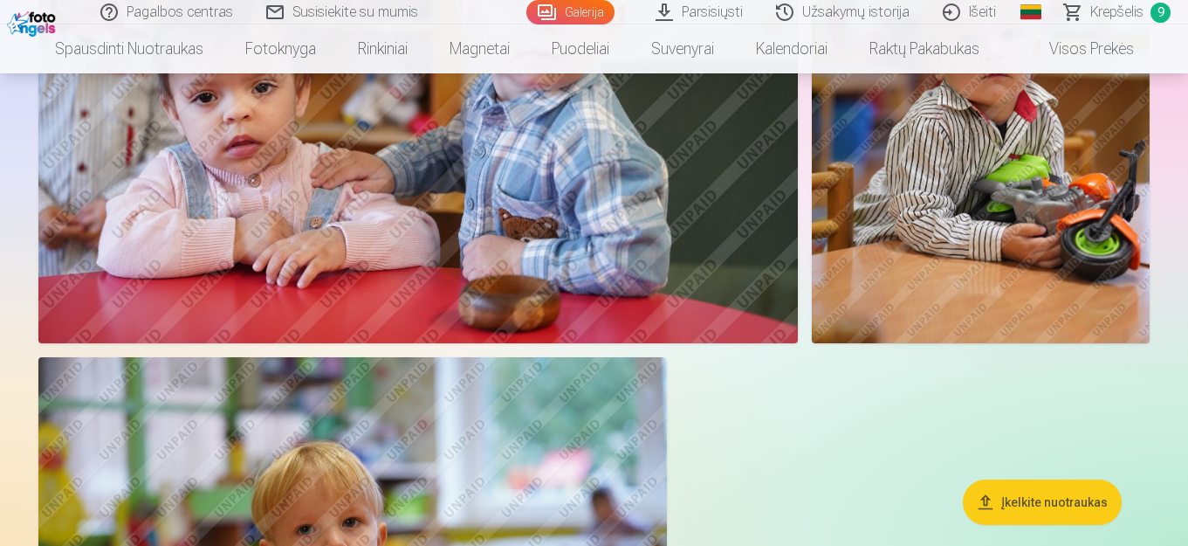
click at [1118, 14] on span "Krepšelis" at bounding box center [1117, 12] width 53 height 21
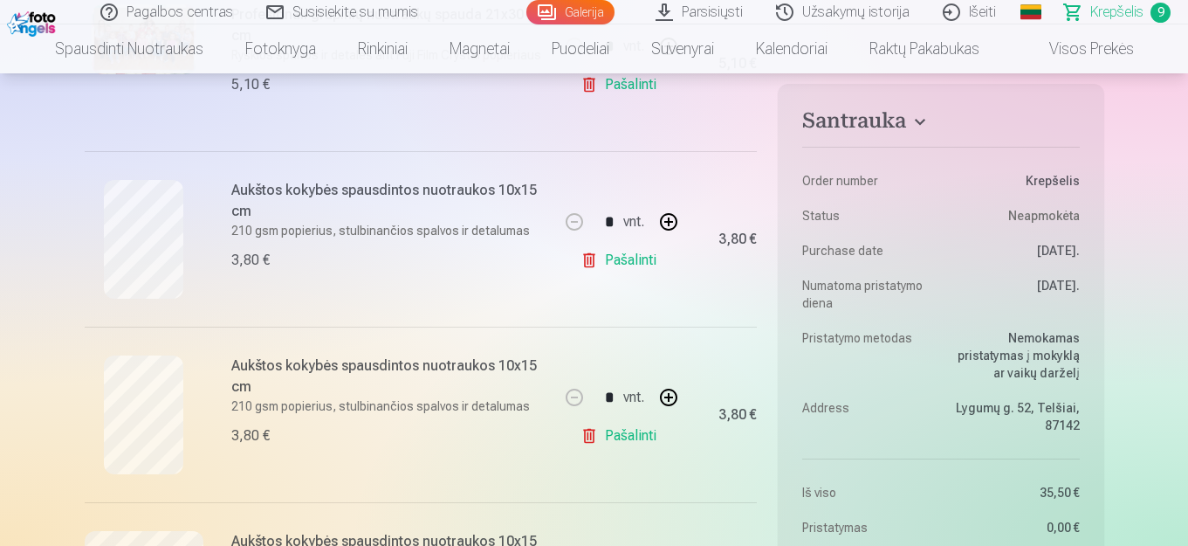
scroll to position [524, 0]
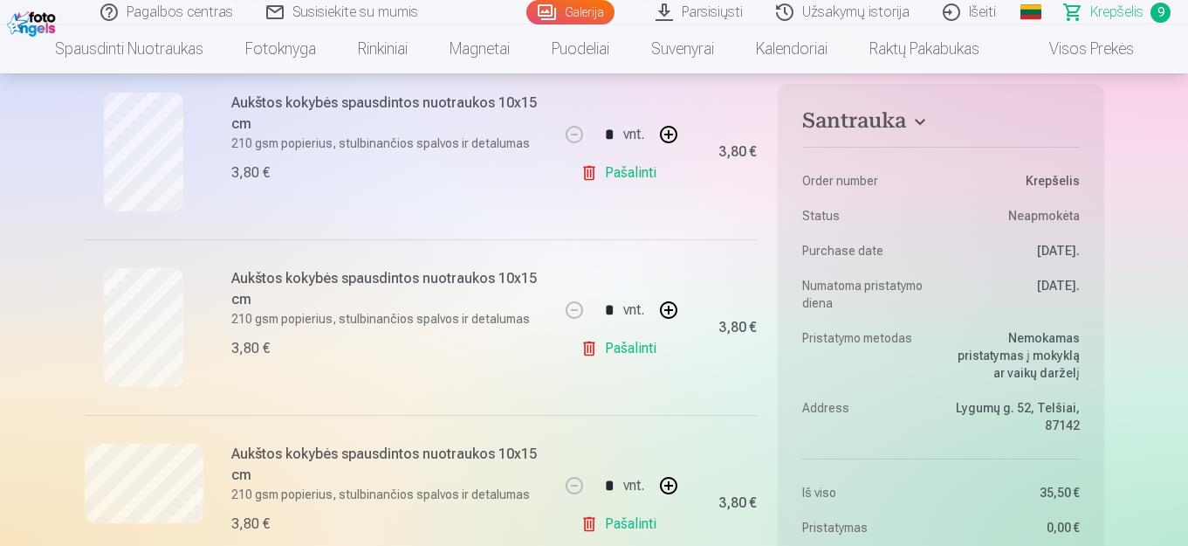
click at [665, 488] on button "button" at bounding box center [669, 486] width 42 height 42
click at [597, 526] on link "Pašalinti" at bounding box center [622, 523] width 83 height 35
type input "*"
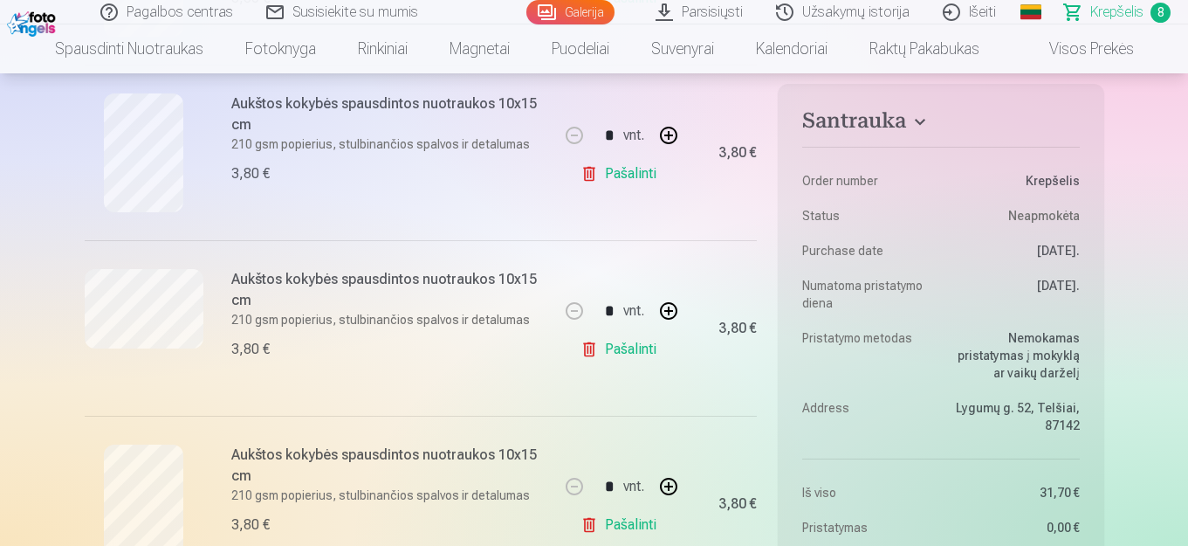
scroll to position [786, 0]
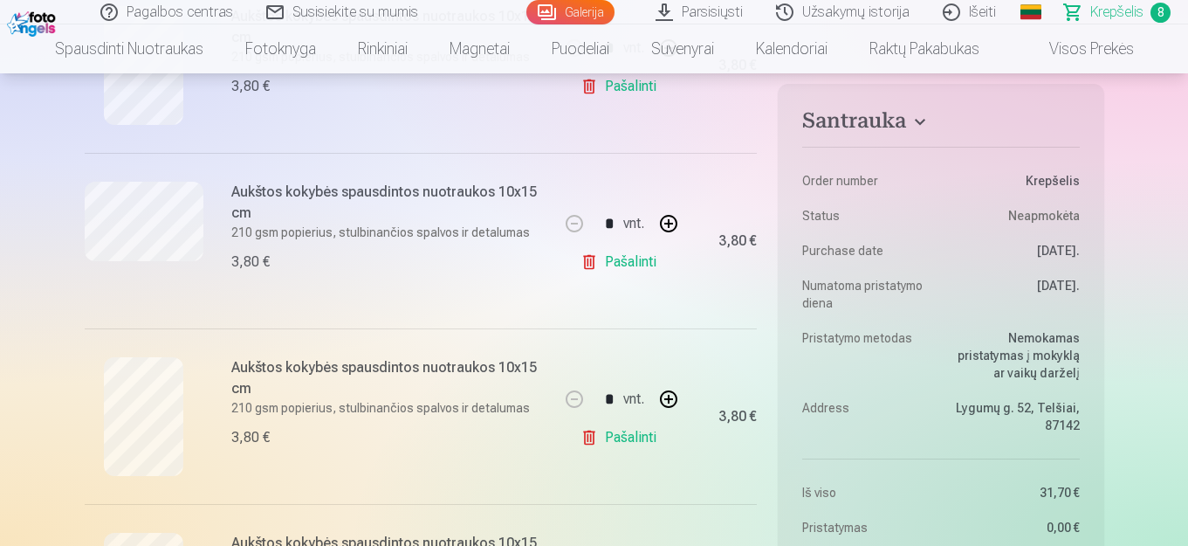
click at [590, 442] on link "Pašalinti" at bounding box center [622, 437] width 83 height 35
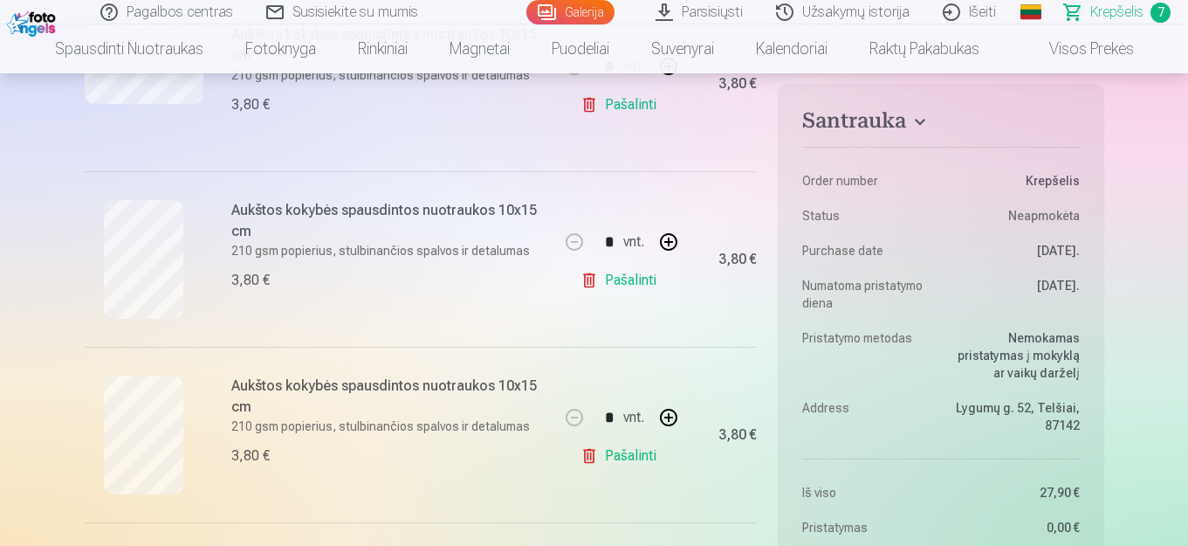
scroll to position [1048, 0]
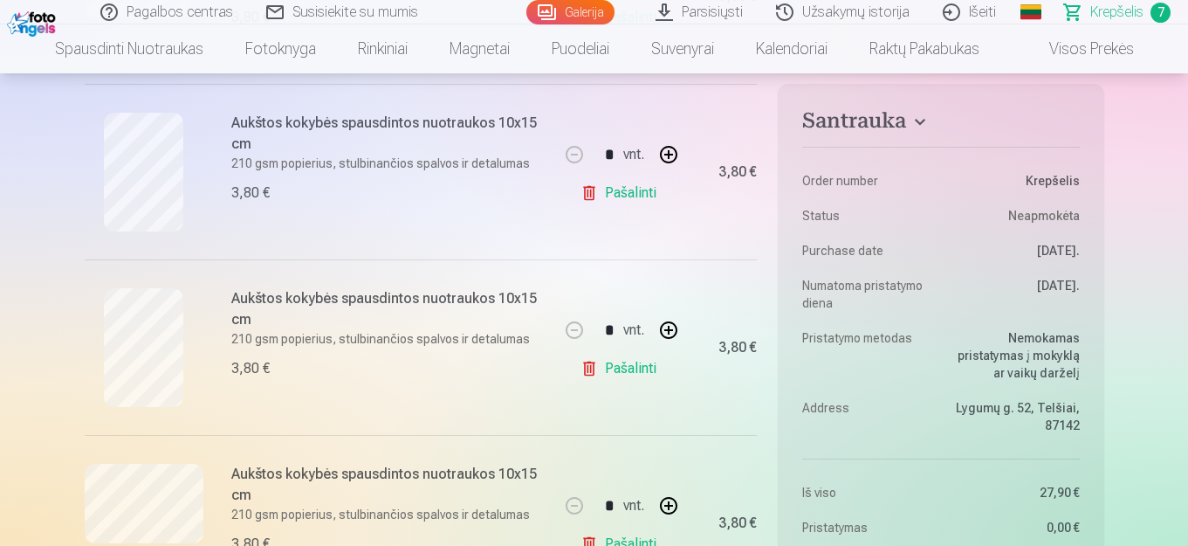
click at [586, 195] on link "Pašalinti" at bounding box center [622, 193] width 83 height 35
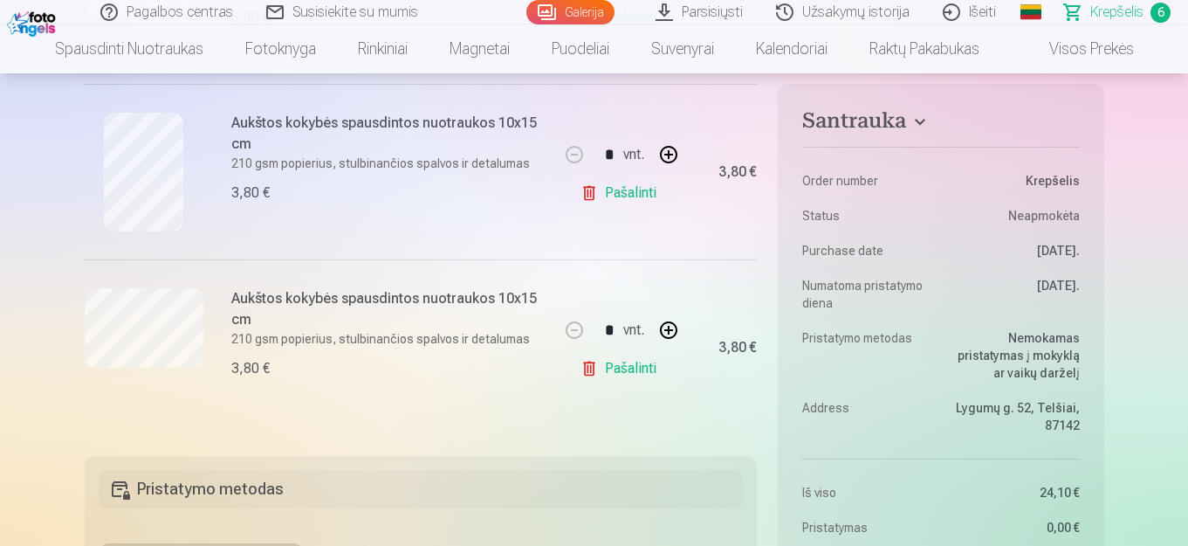
click at [593, 369] on link "Pašalinti" at bounding box center [622, 368] width 83 height 35
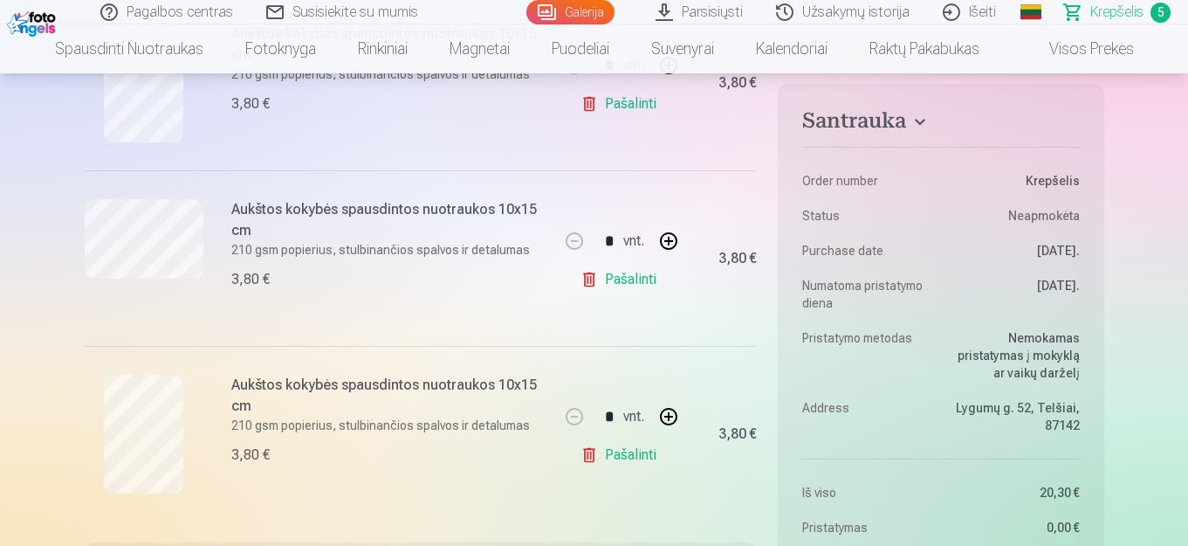
click at [584, 276] on link "Pašalinti" at bounding box center [622, 279] width 83 height 35
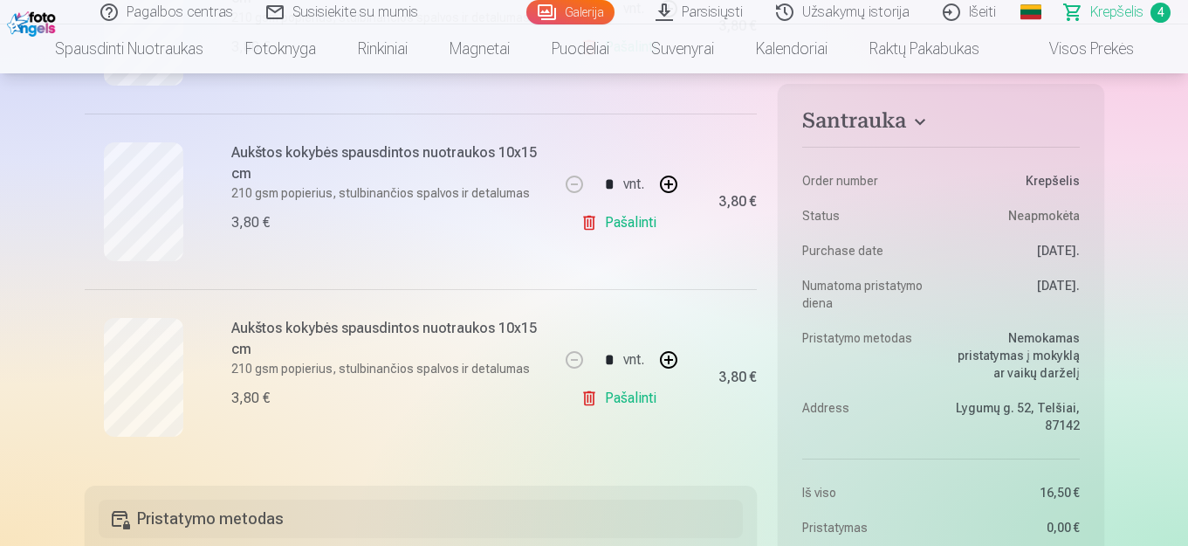
scroll to position [524, 0]
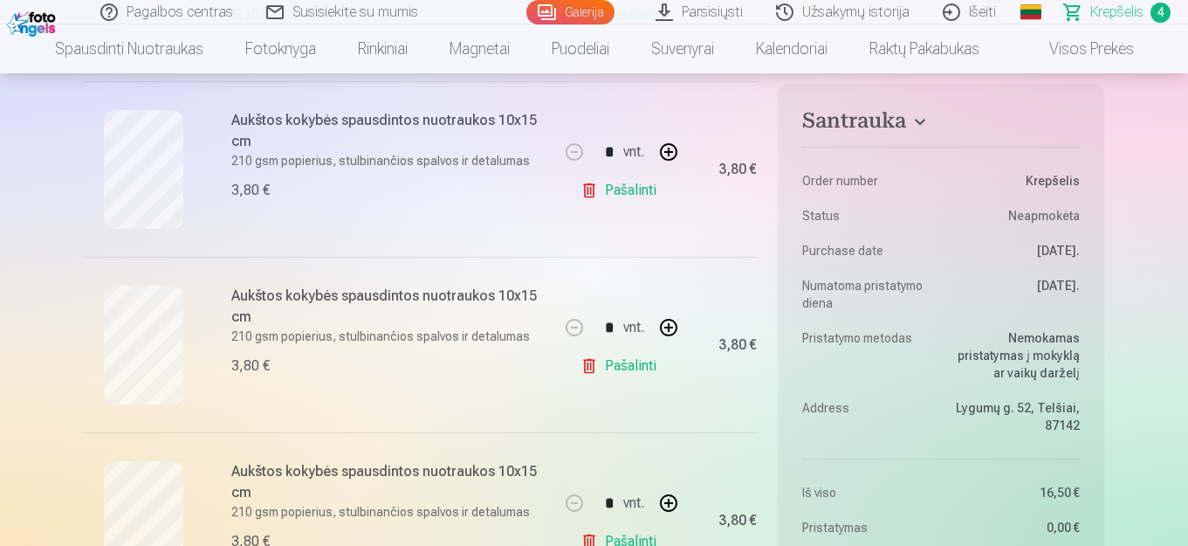
click at [658, 152] on button "button" at bounding box center [669, 152] width 42 height 42
type input "*"
click at [671, 320] on button "button" at bounding box center [669, 328] width 42 height 42
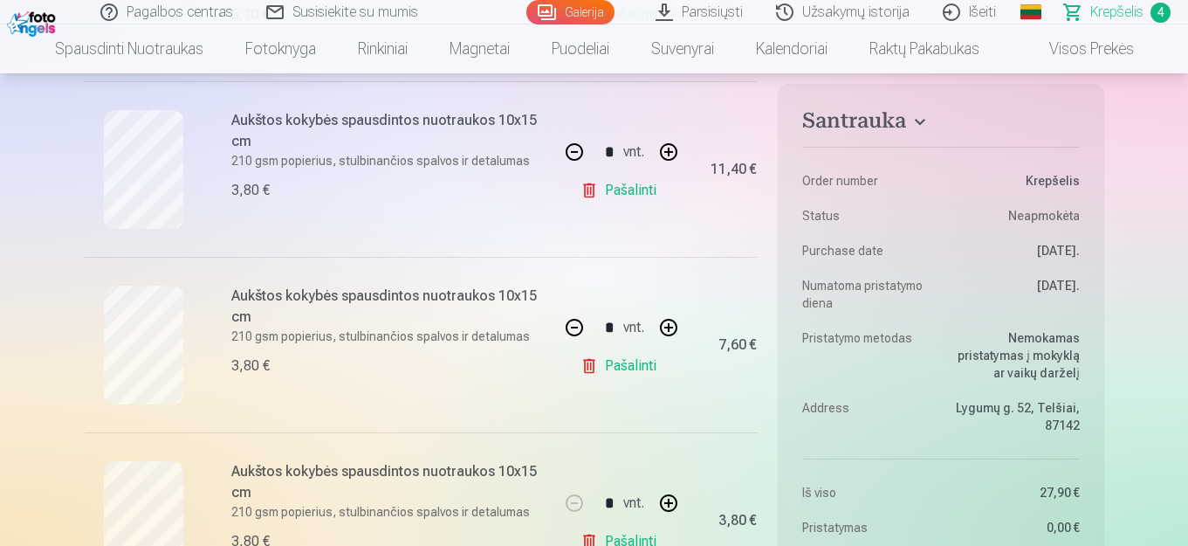
type input "*"
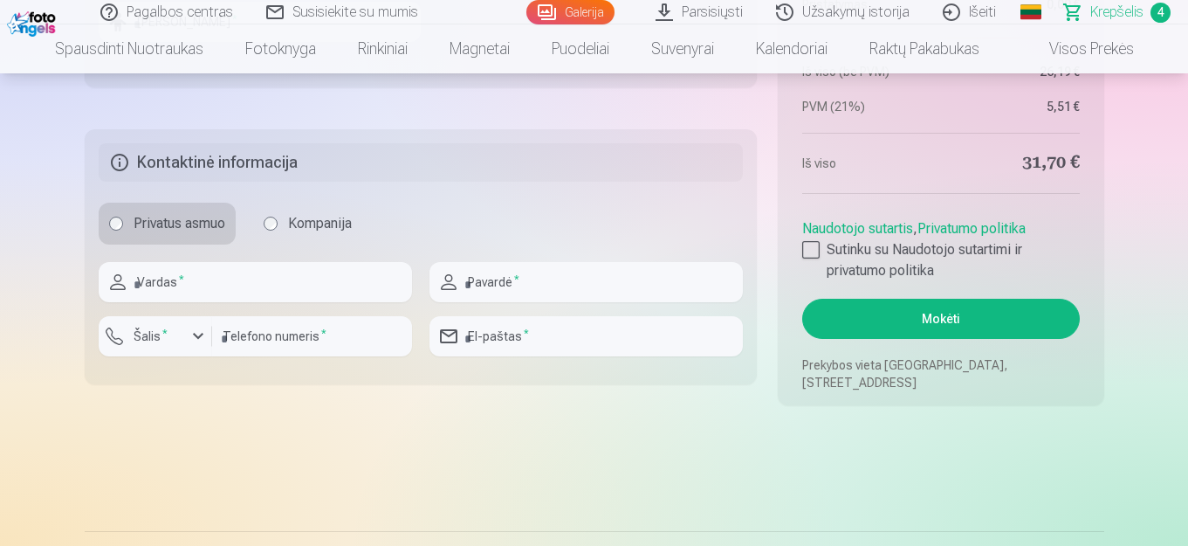
scroll to position [1397, 0]
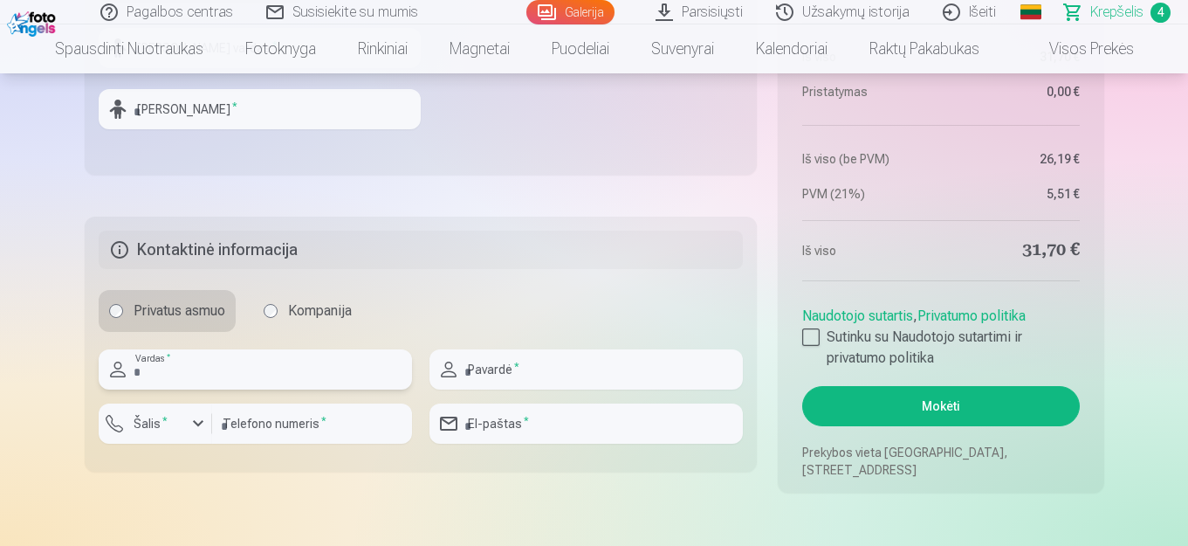
click at [348, 380] on input "text" at bounding box center [255, 369] width 313 height 40
type input "*"
type input "*********"
type input "**********"
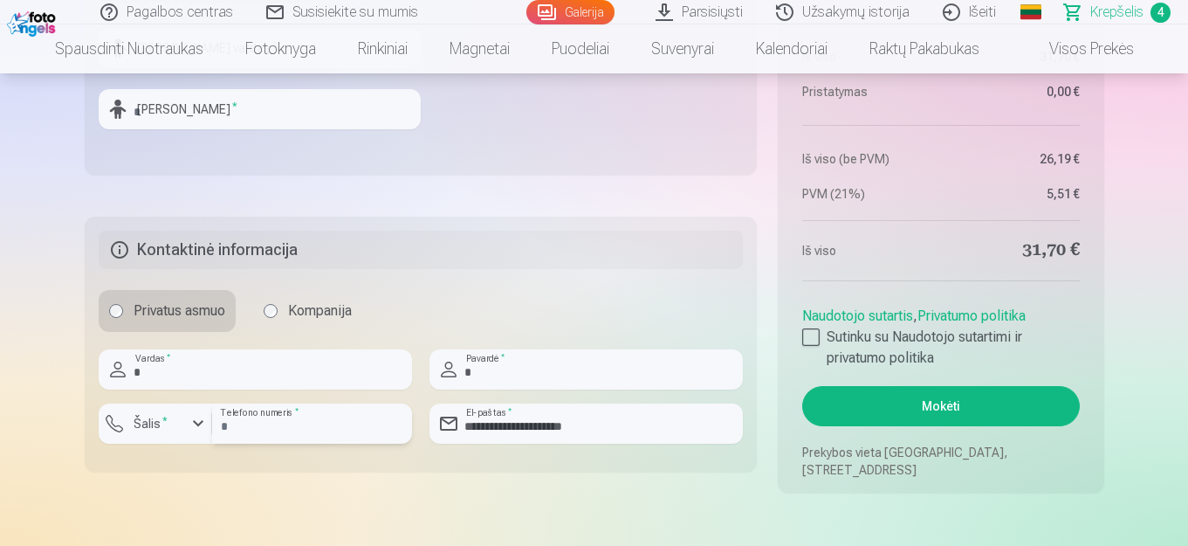
click at [226, 423] on input "*********" at bounding box center [312, 423] width 200 height 40
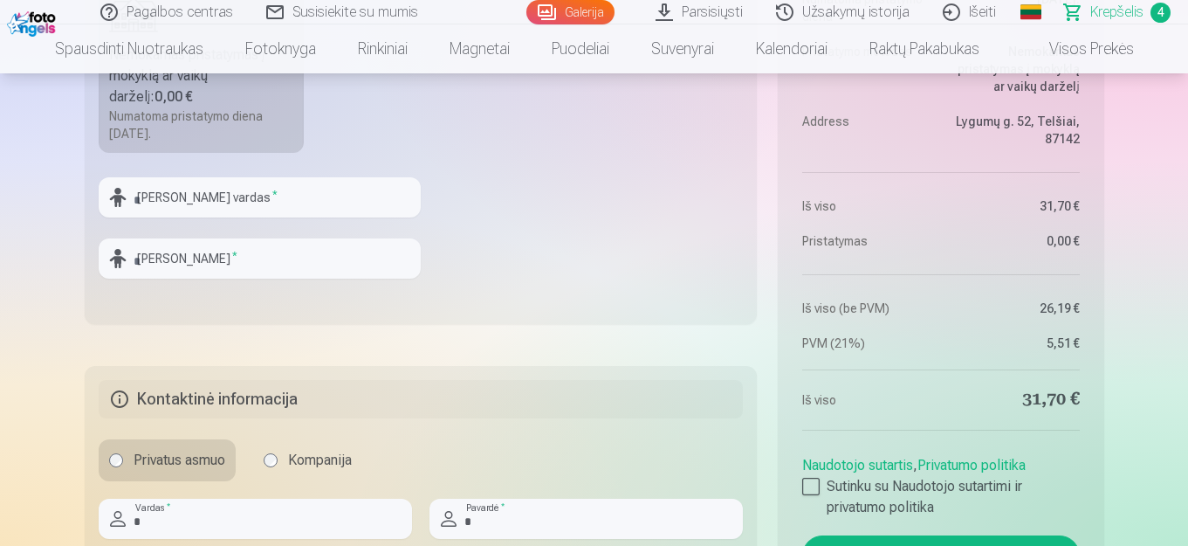
scroll to position [1310, 0]
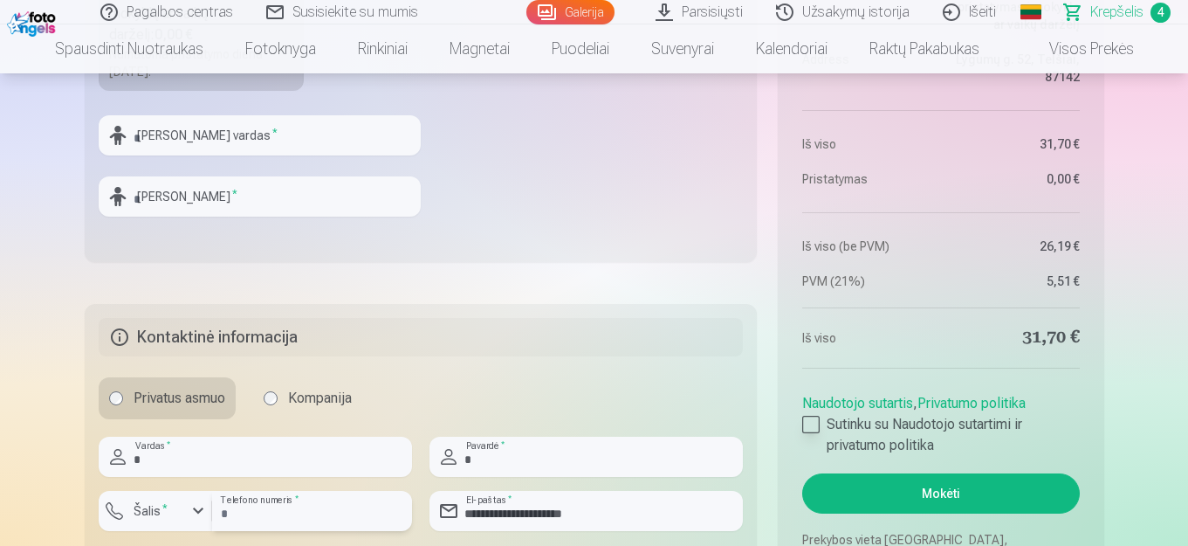
type input "*********"
click at [815, 419] on div at bounding box center [811, 424] width 17 height 17
click at [996, 494] on button "Mokėti" at bounding box center [941, 493] width 277 height 40
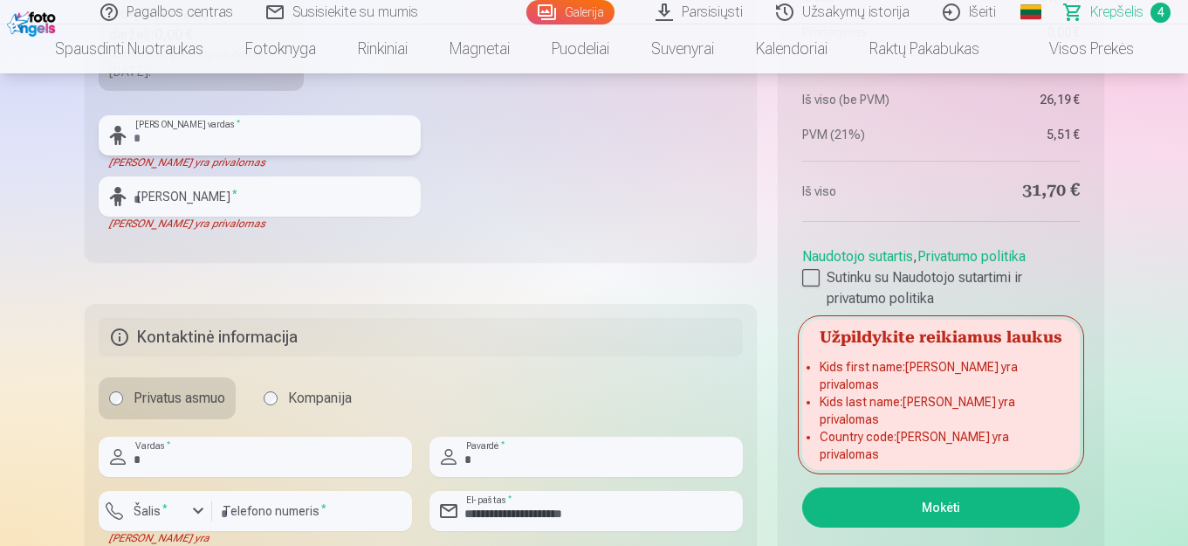
click at [223, 132] on input "text" at bounding box center [260, 135] width 322 height 40
type input "*"
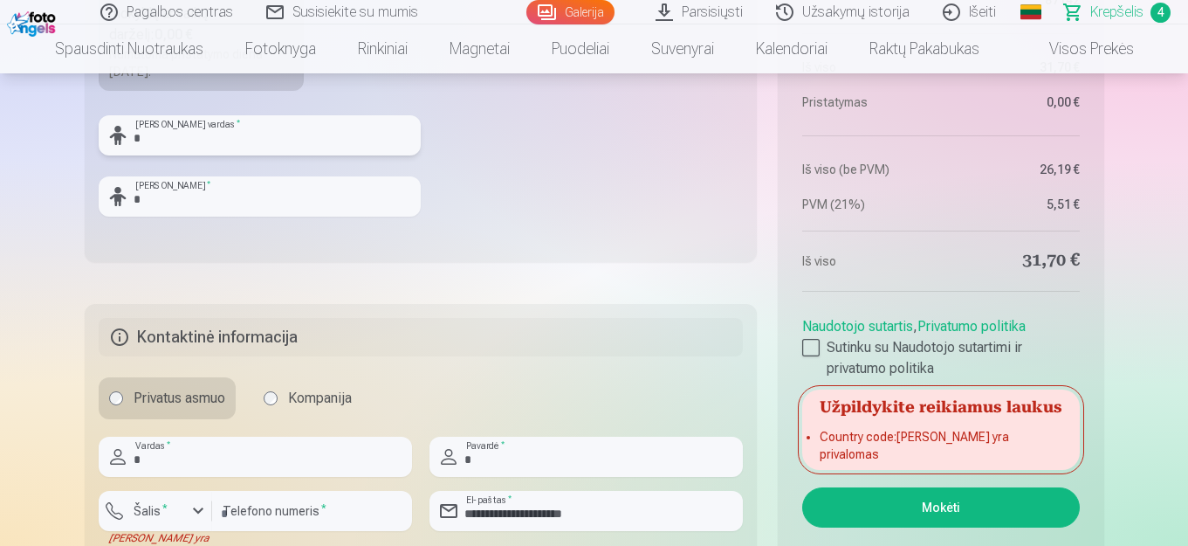
scroll to position [1485, 0]
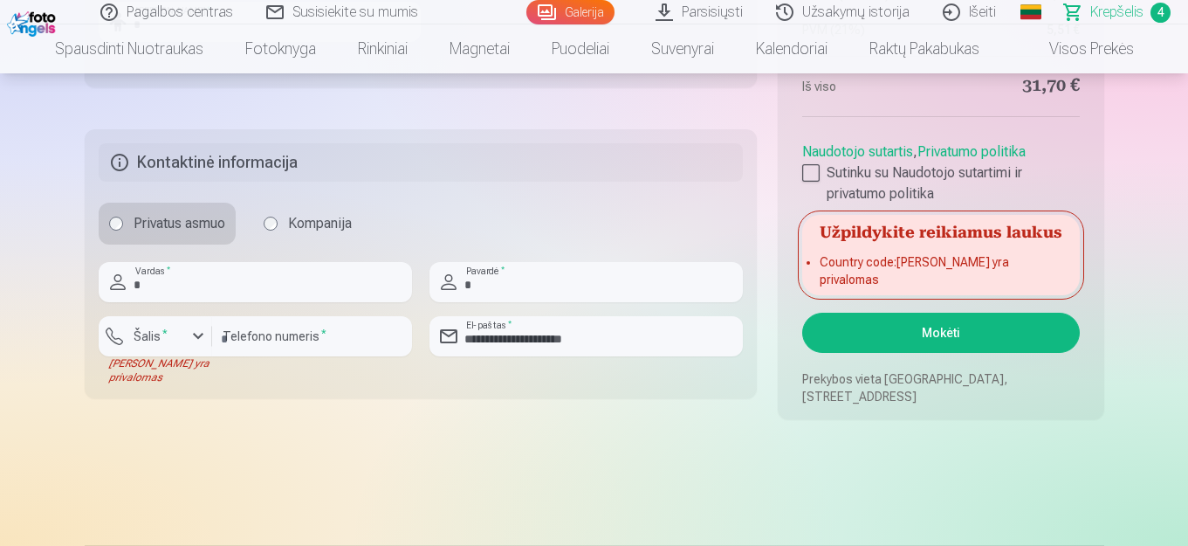
click at [957, 332] on button "Mokėti" at bounding box center [941, 333] width 277 height 40
click at [196, 336] on div "button" at bounding box center [198, 336] width 21 height 21
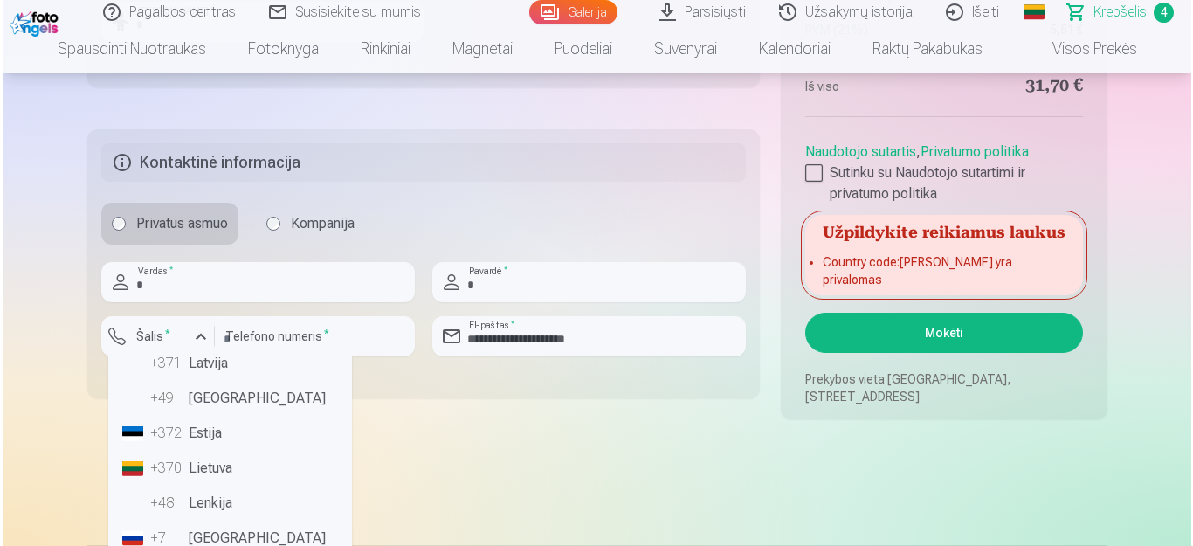
scroll to position [87, 0]
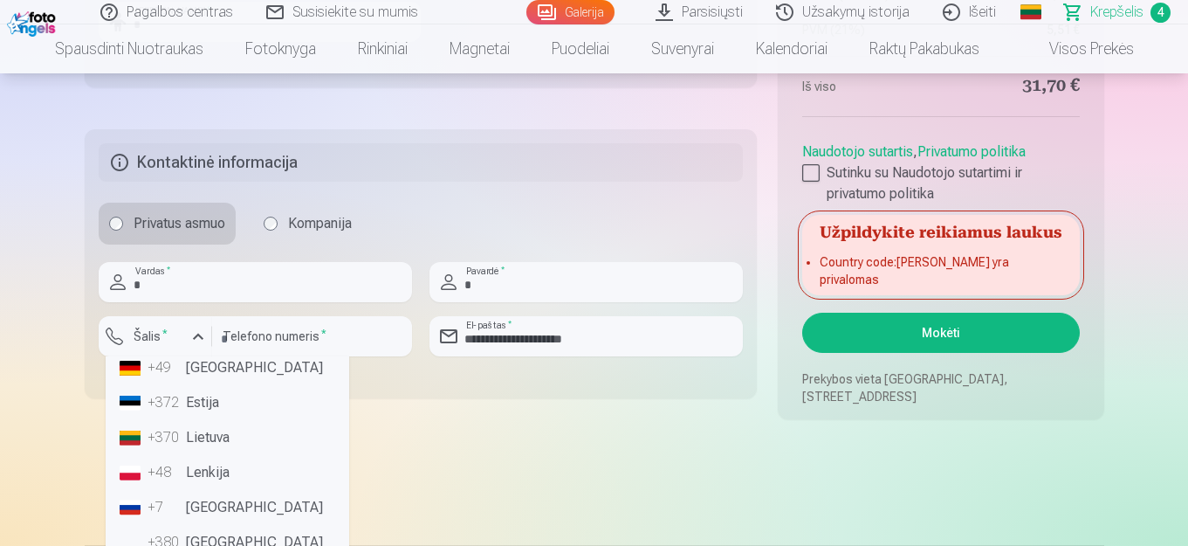
click at [202, 443] on li "+370 Lietuva" at bounding box center [228, 437] width 230 height 35
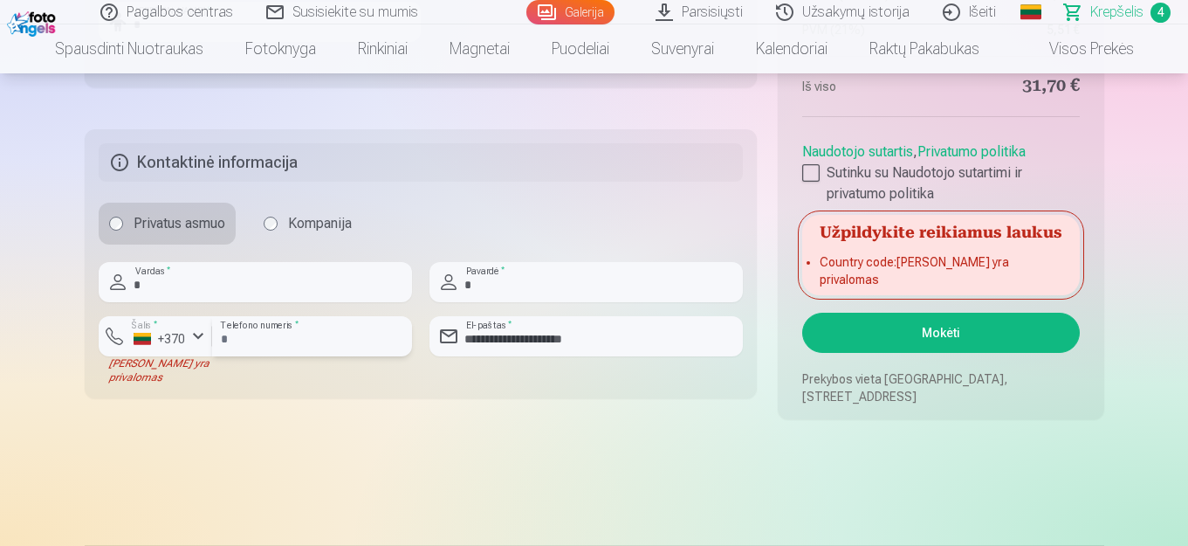
click at [228, 341] on input "*********" at bounding box center [312, 336] width 200 height 40
type input "********"
click at [933, 336] on button "Mokėti" at bounding box center [941, 333] width 277 height 40
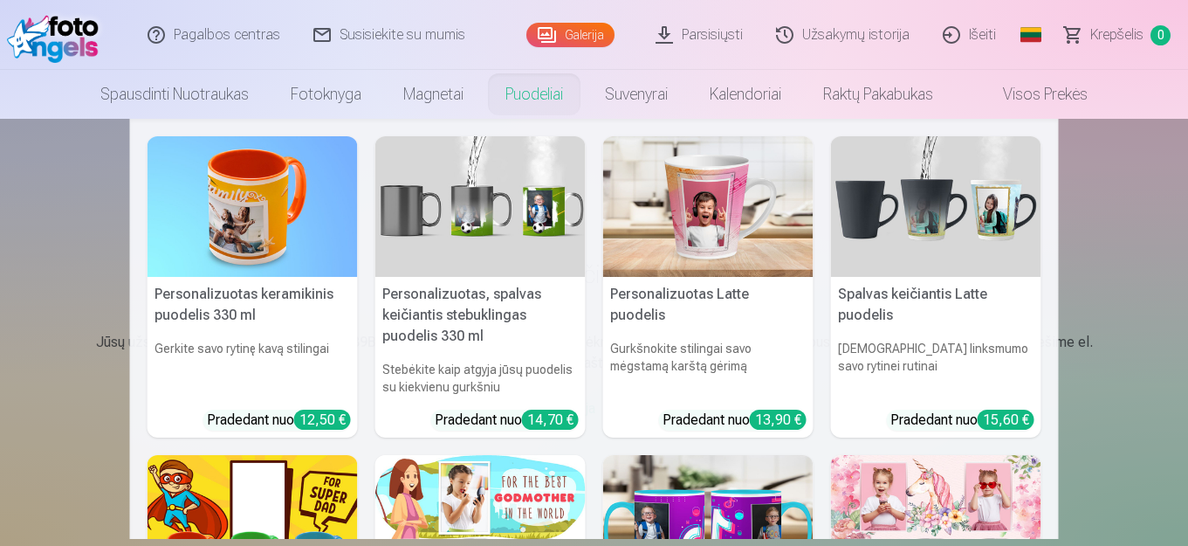
click at [522, 97] on link "Puodeliai" at bounding box center [535, 94] width 100 height 49
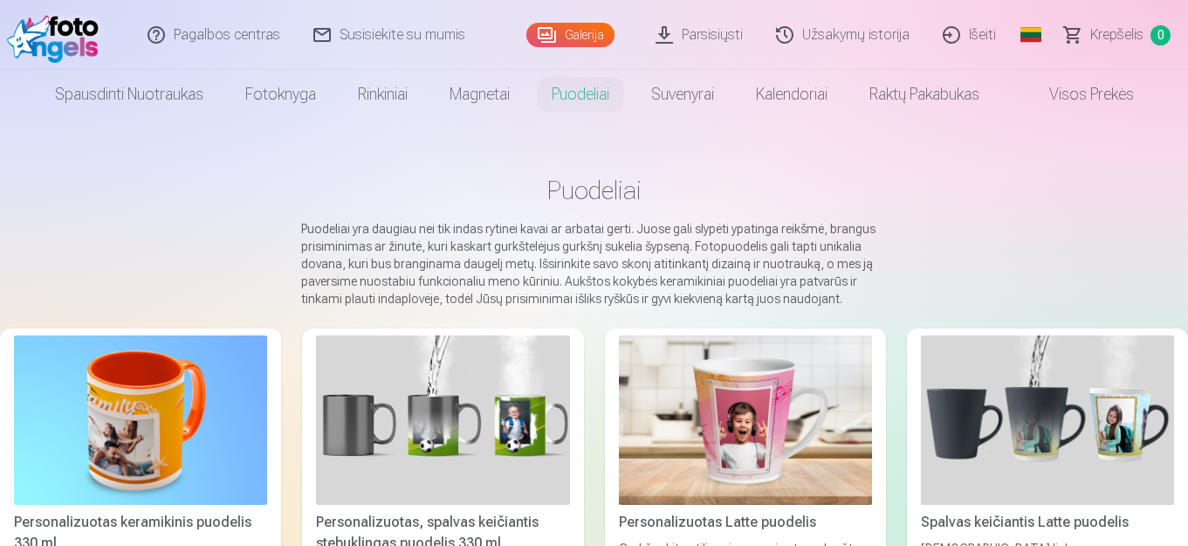
click at [1064, 89] on link "Visos prekės" at bounding box center [1078, 94] width 155 height 49
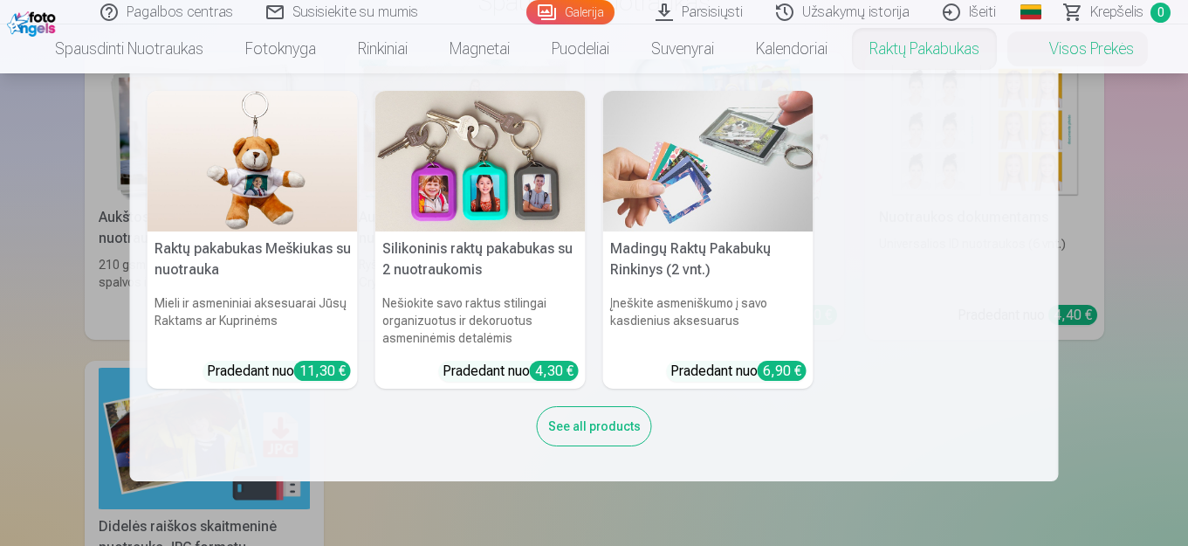
scroll to position [262, 0]
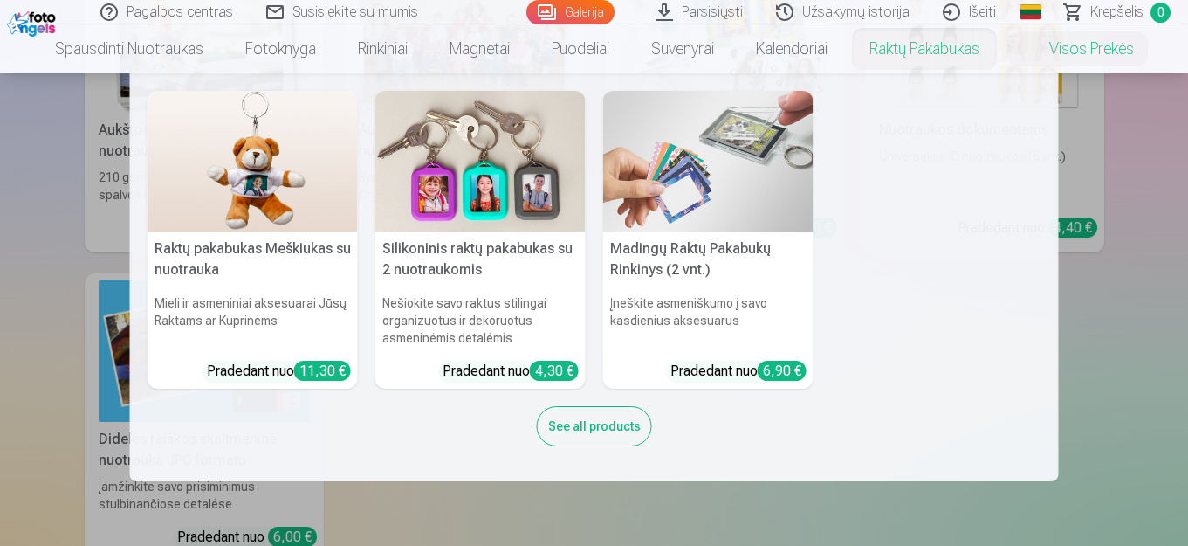
click at [1129, 352] on nav "Raktų pakabukas Meškiukas su nuotrauka Mieli ir asmeniniai aksesuarai Jūsų Rakt…" at bounding box center [594, 277] width 1188 height 408
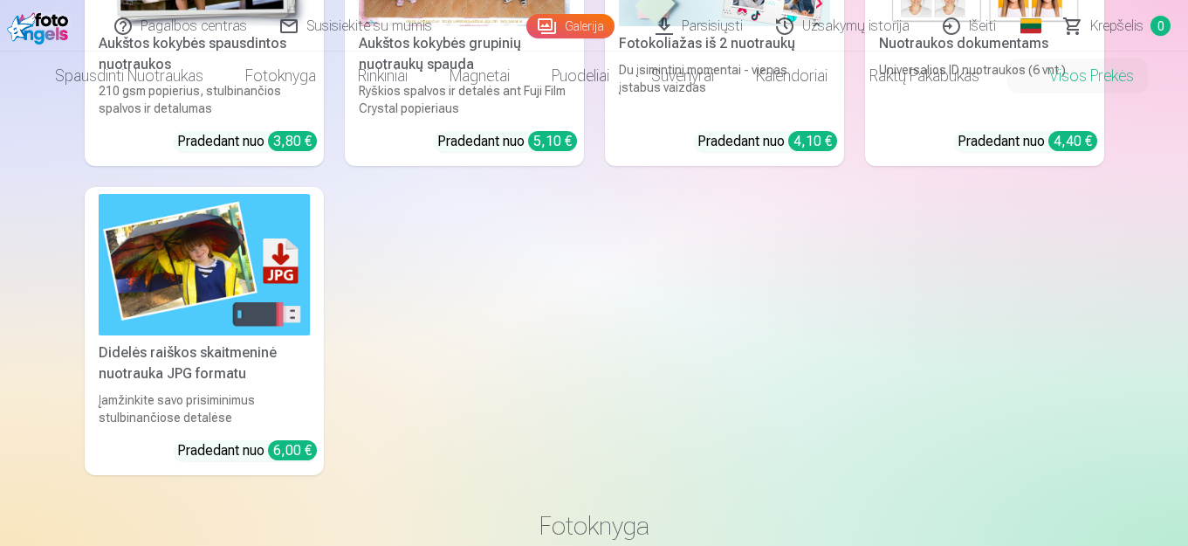
scroll to position [0, 0]
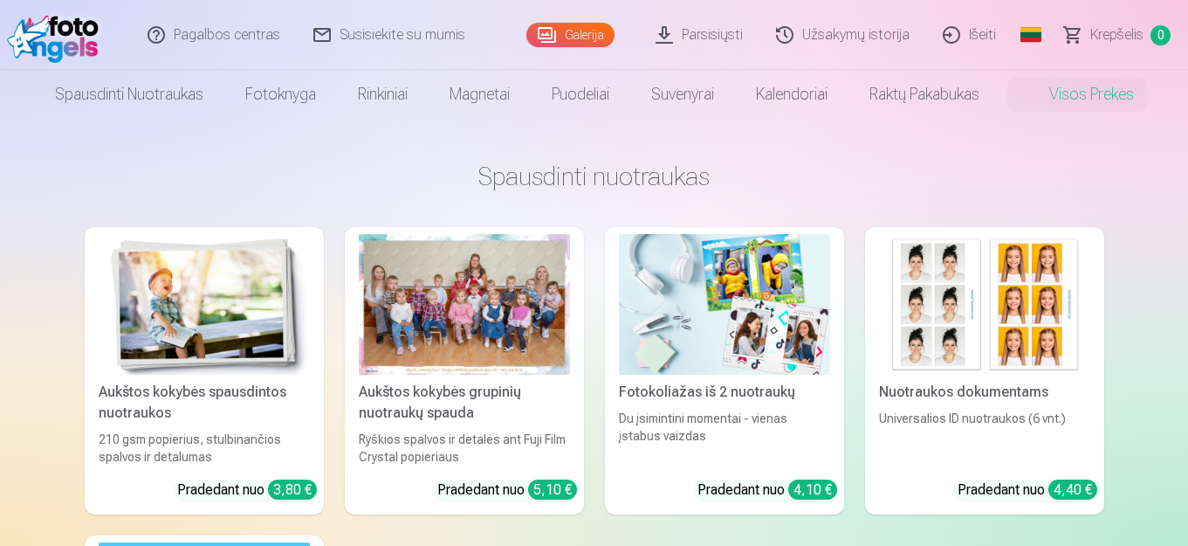
click at [548, 252] on div at bounding box center [464, 304] width 211 height 141
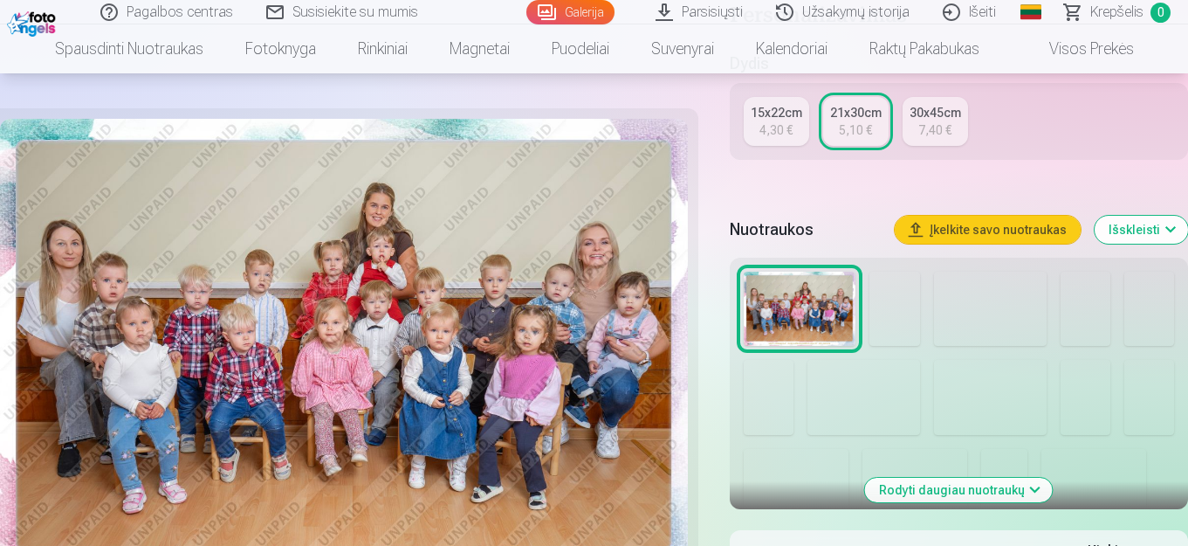
scroll to position [437, 0]
